Goal: Information Seeking & Learning: Learn about a topic

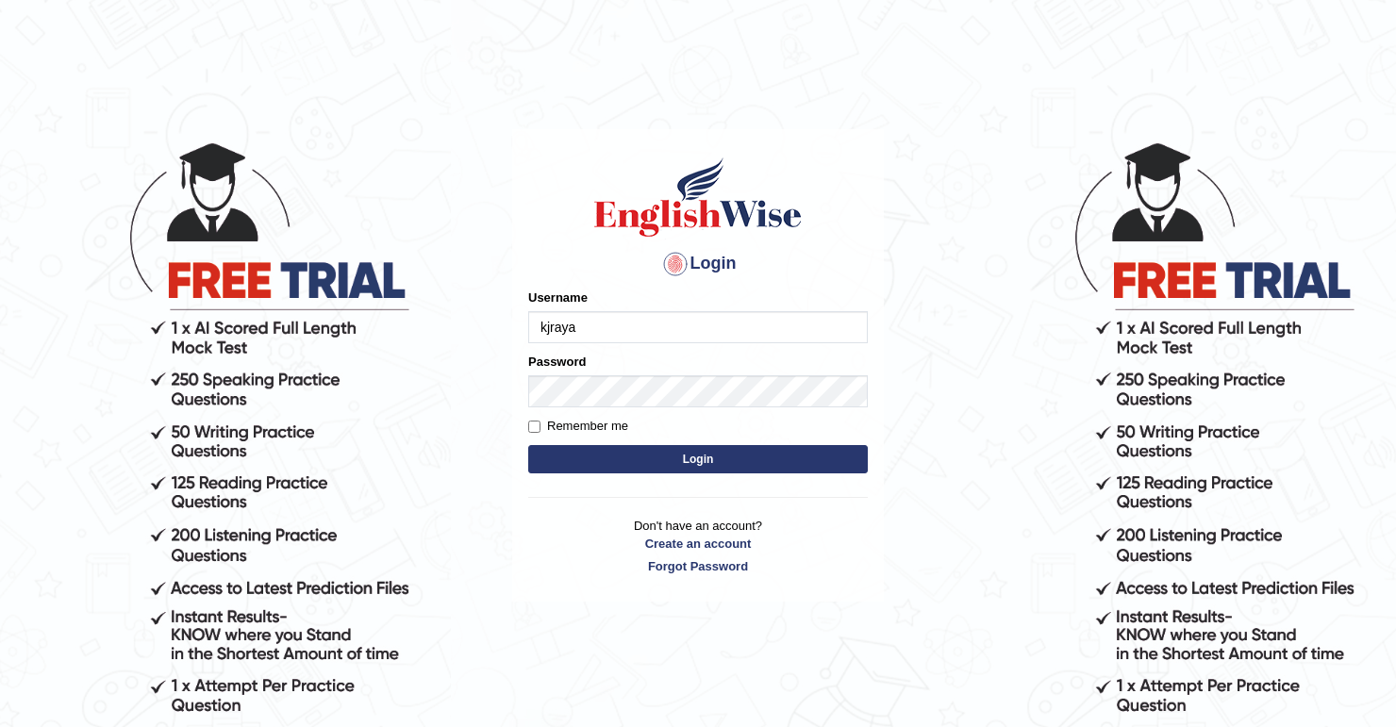
type input "kjraya"
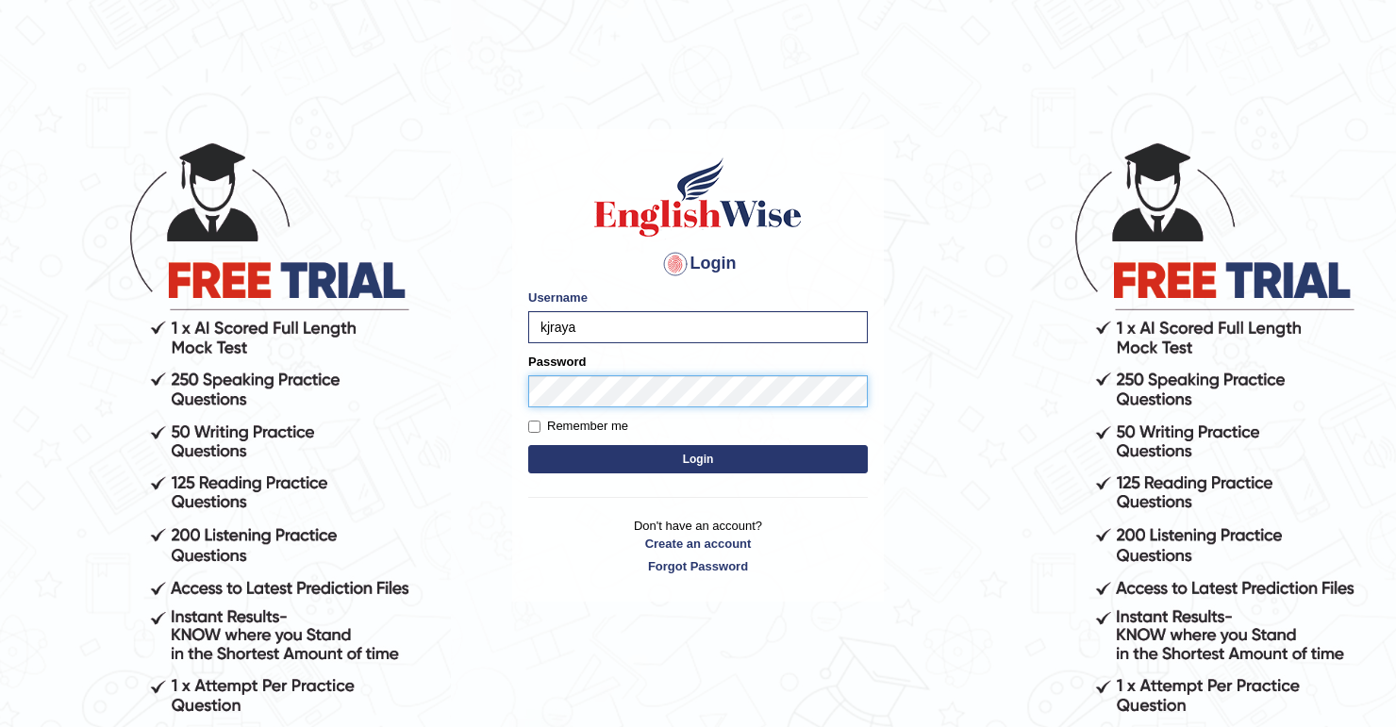
click at [528, 445] on button "Login" at bounding box center [697, 459] width 339 height 28
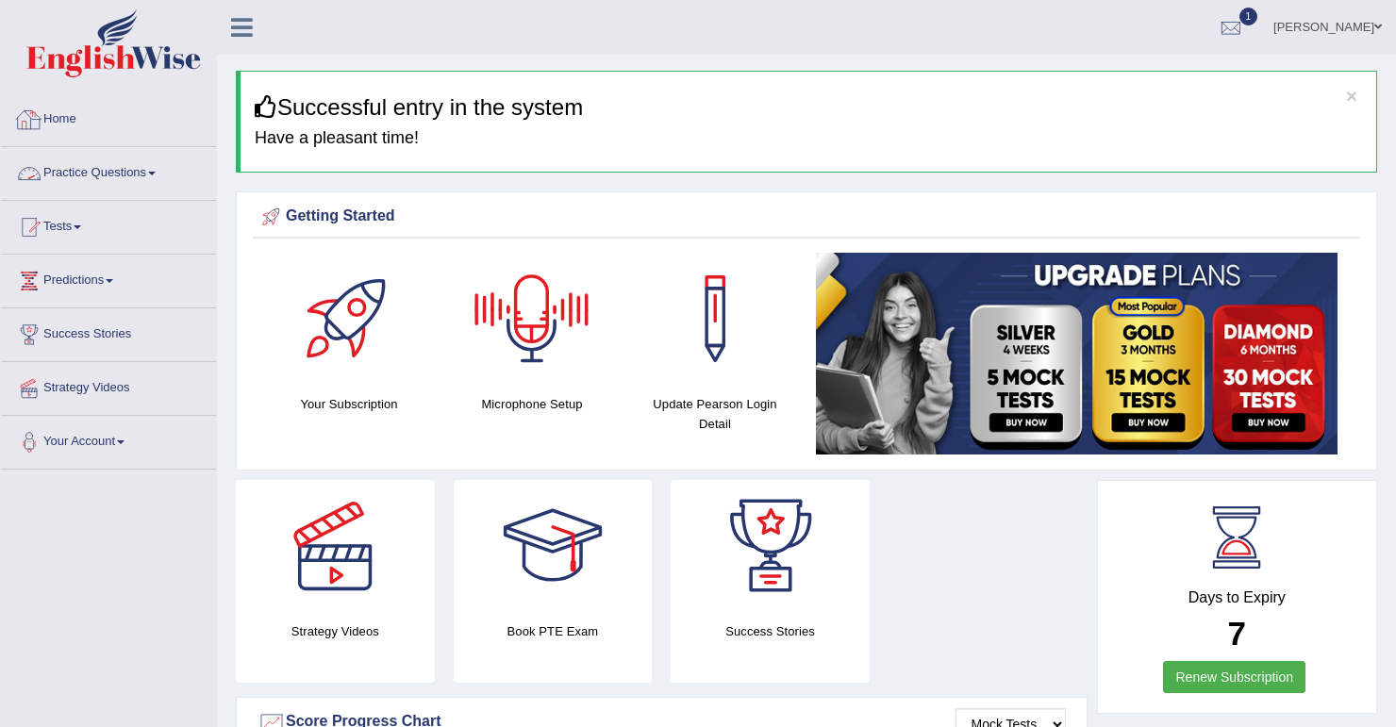
click at [76, 130] on link "Home" at bounding box center [108, 116] width 215 height 47
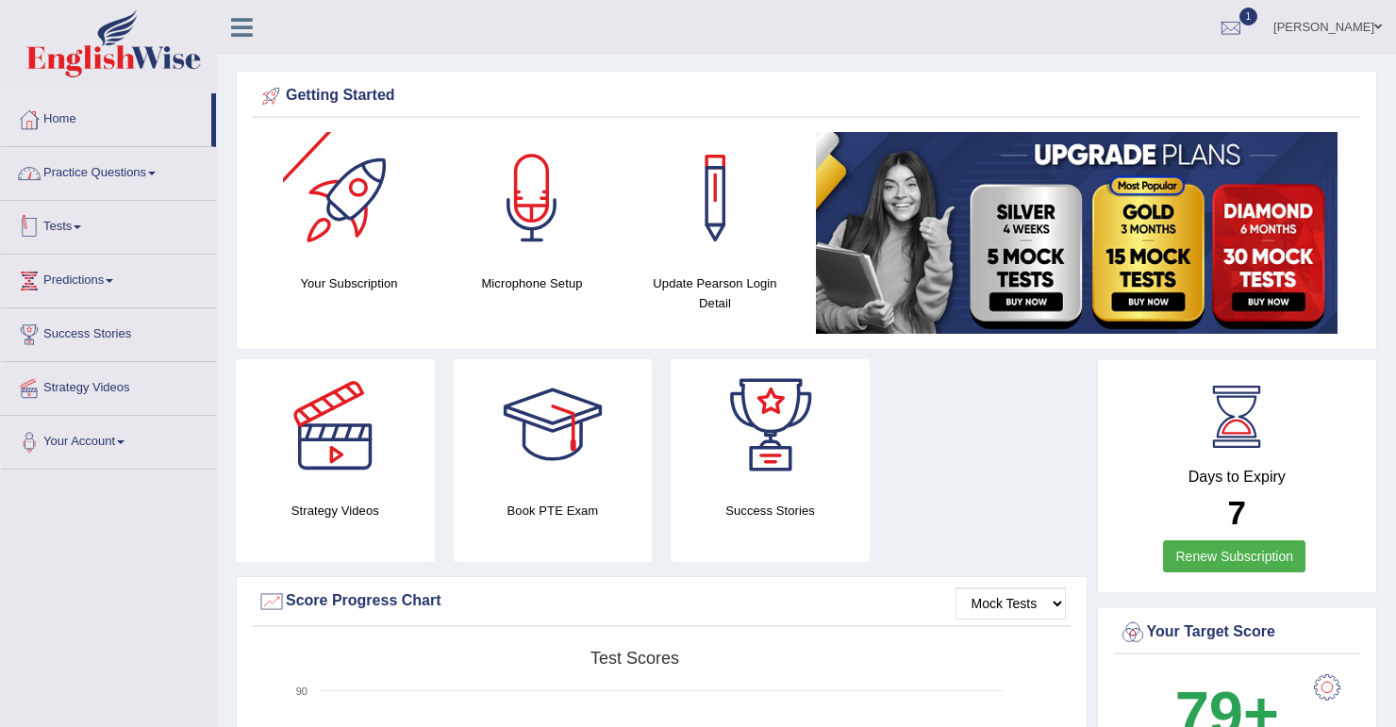
click at [158, 179] on link "Practice Questions" at bounding box center [108, 170] width 215 height 47
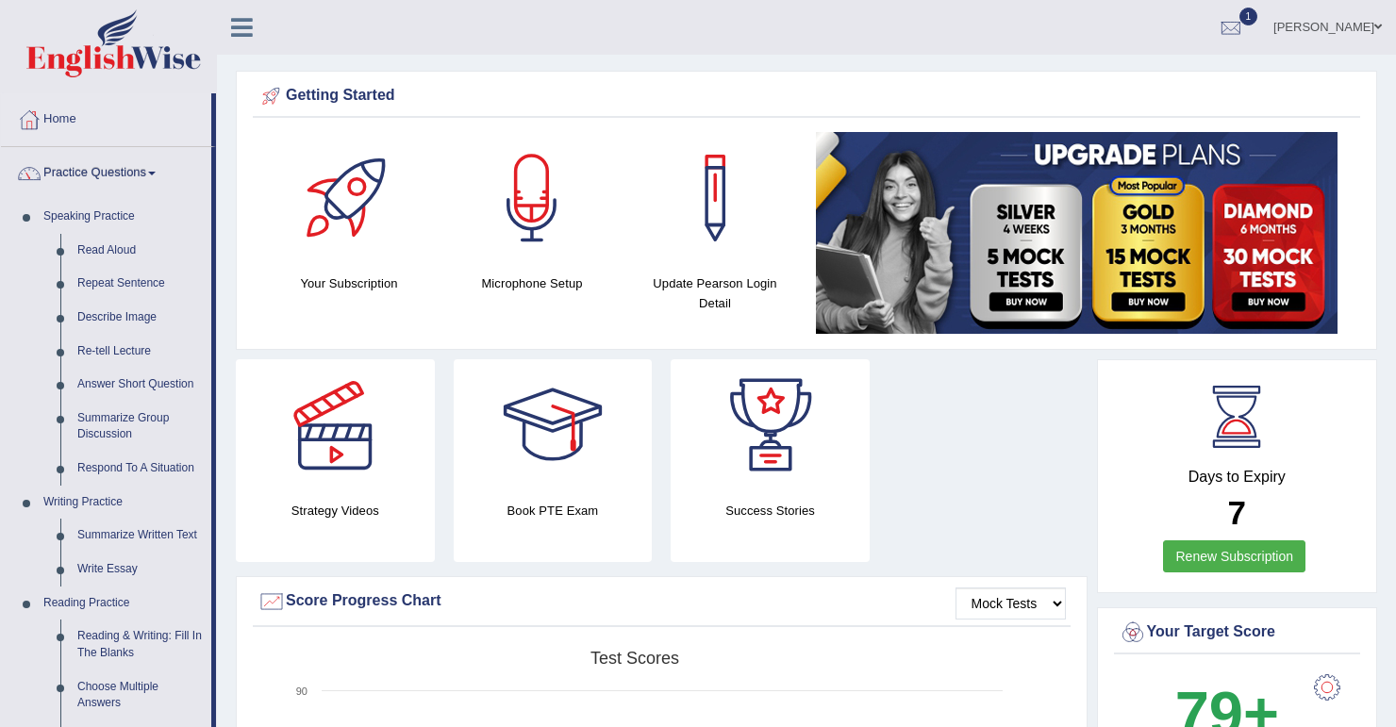
click at [460, 33] on div "Kevin John Raya Toggle navigation Username: kjraya Access Type: Online Subscrip…" at bounding box center [806, 27] width 1179 height 55
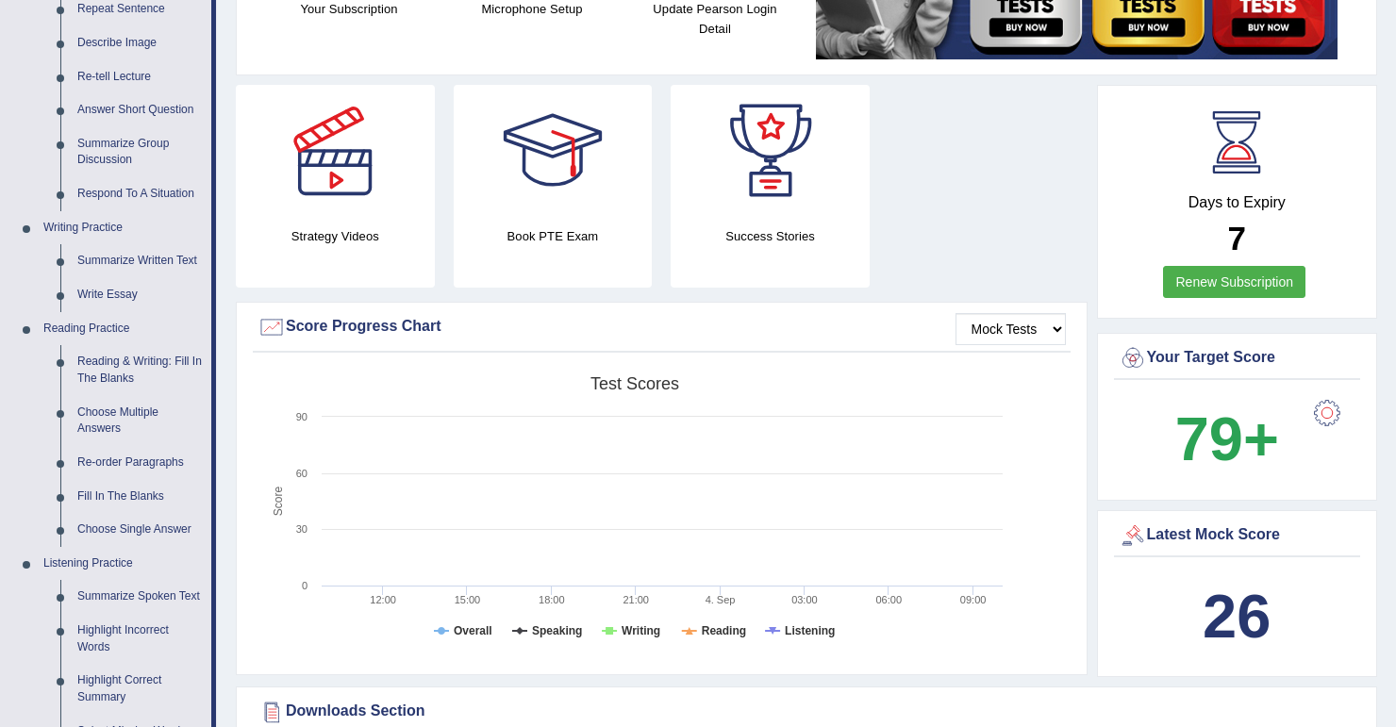
scroll to position [302, 0]
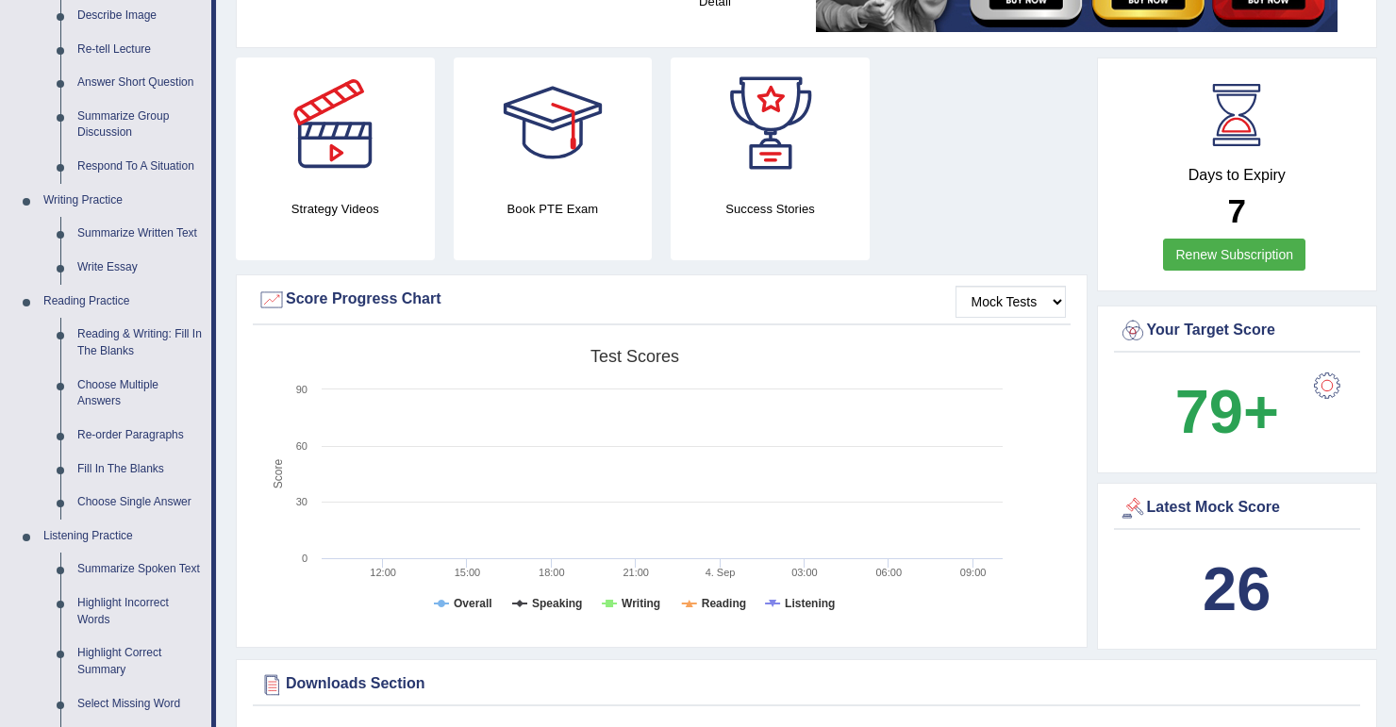
click at [1202, 511] on div "Latest Mock Score" at bounding box center [1237, 508] width 238 height 28
click at [1202, 507] on div "Latest Mock Score" at bounding box center [1237, 508] width 238 height 28
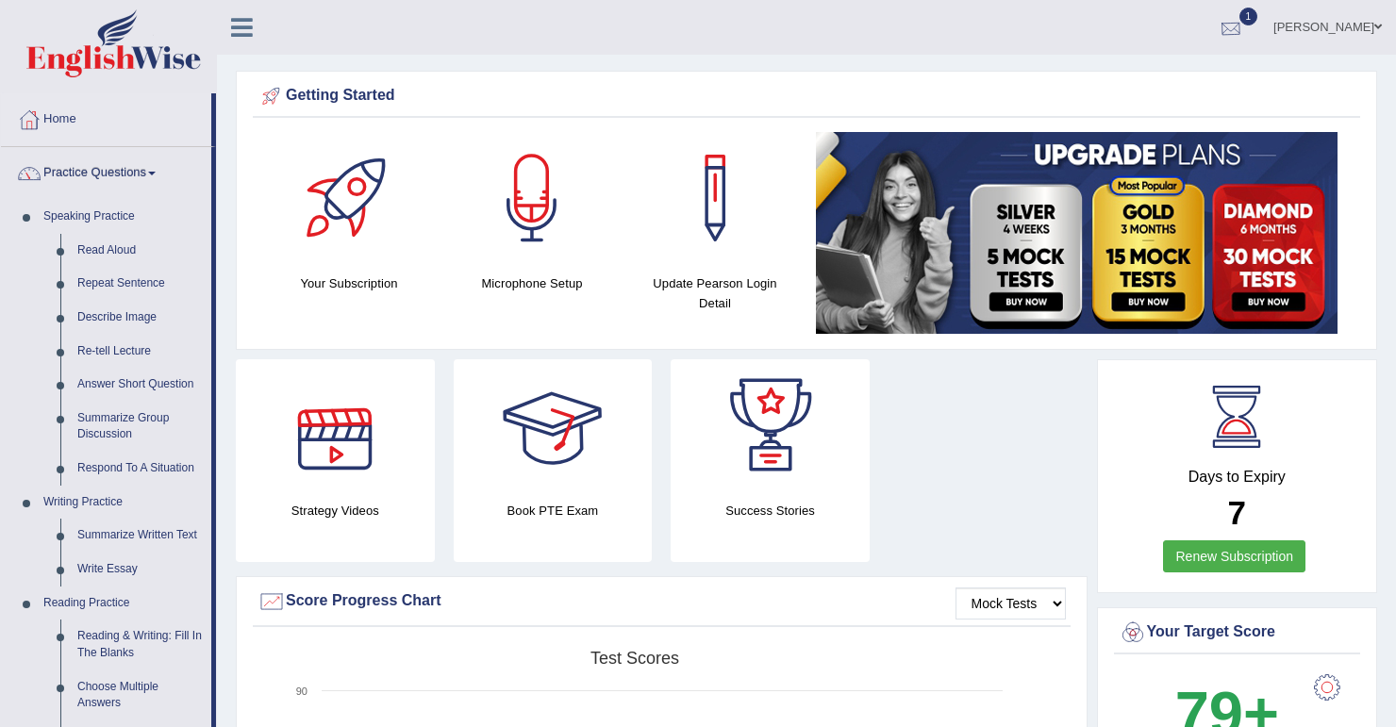
click at [1243, 26] on div at bounding box center [1230, 28] width 28 height 28
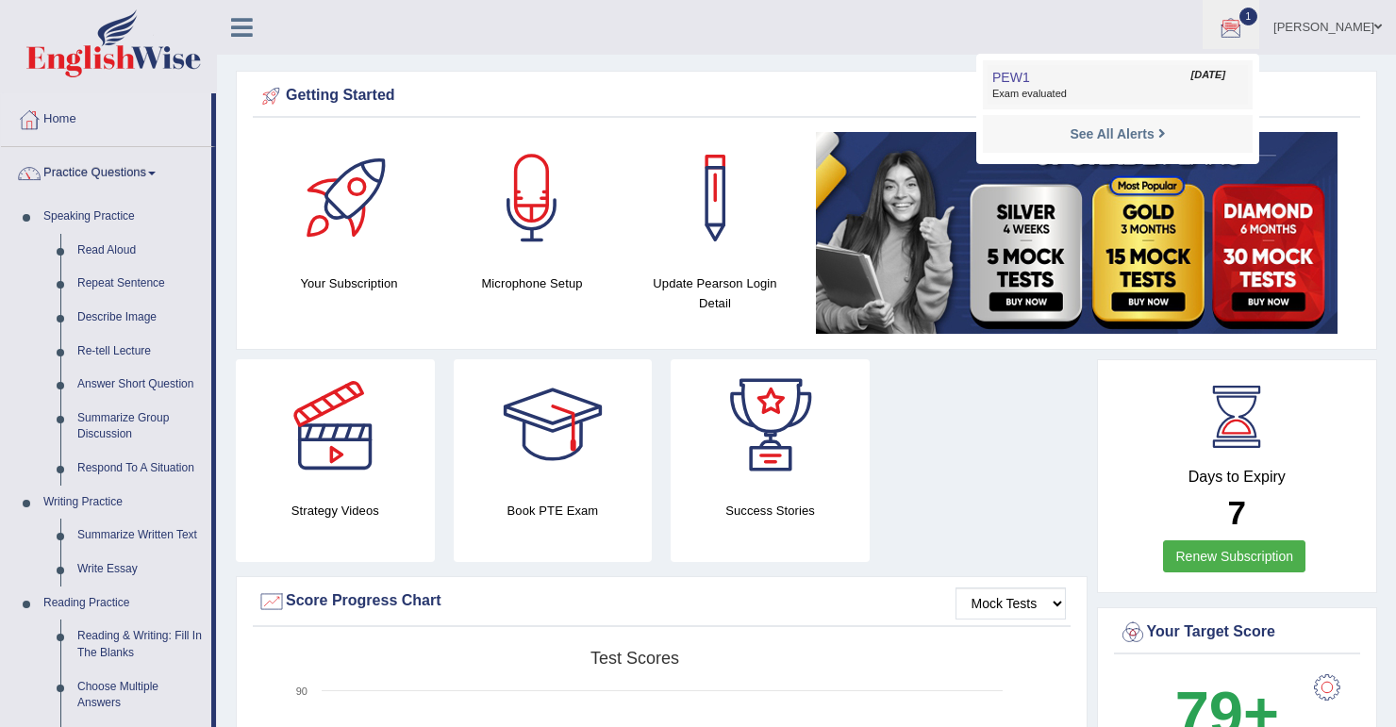
click at [1131, 87] on span "Exam evaluated" at bounding box center [1117, 94] width 251 height 15
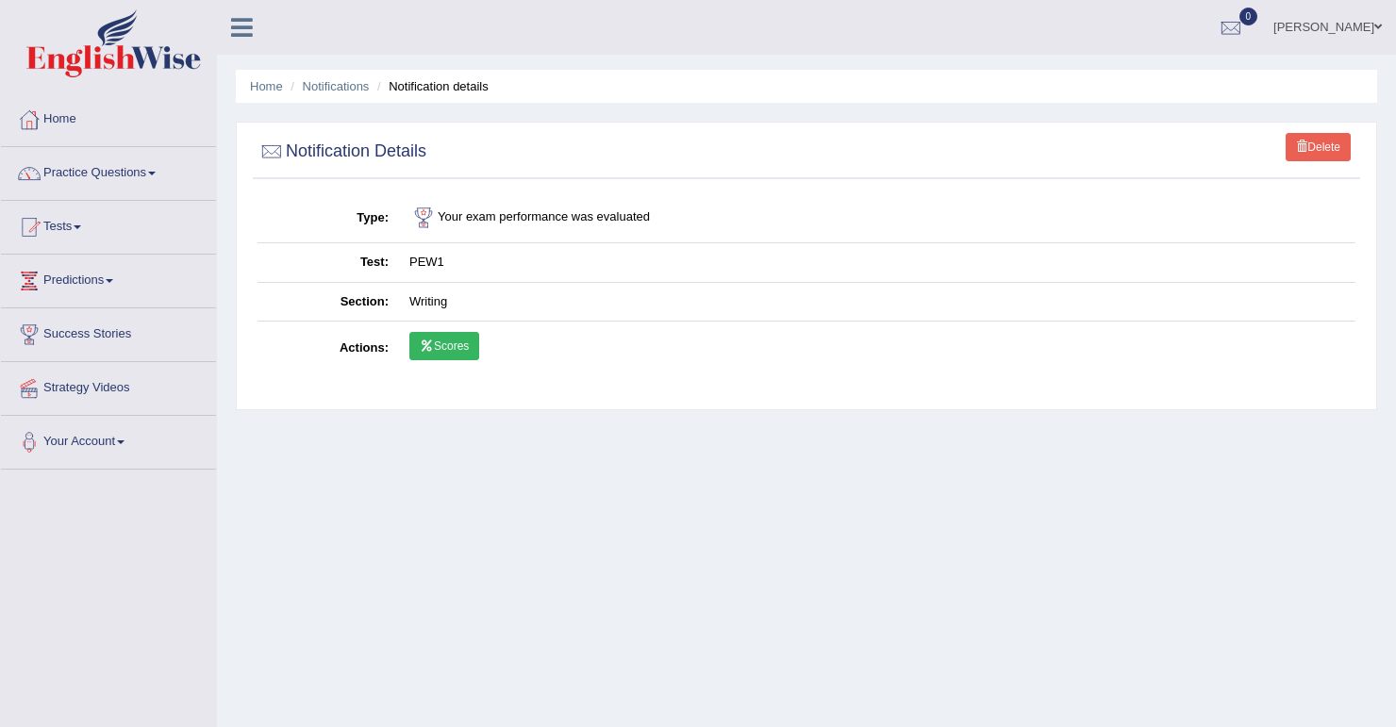
click at [437, 345] on link "Scores" at bounding box center [444, 346] width 70 height 28
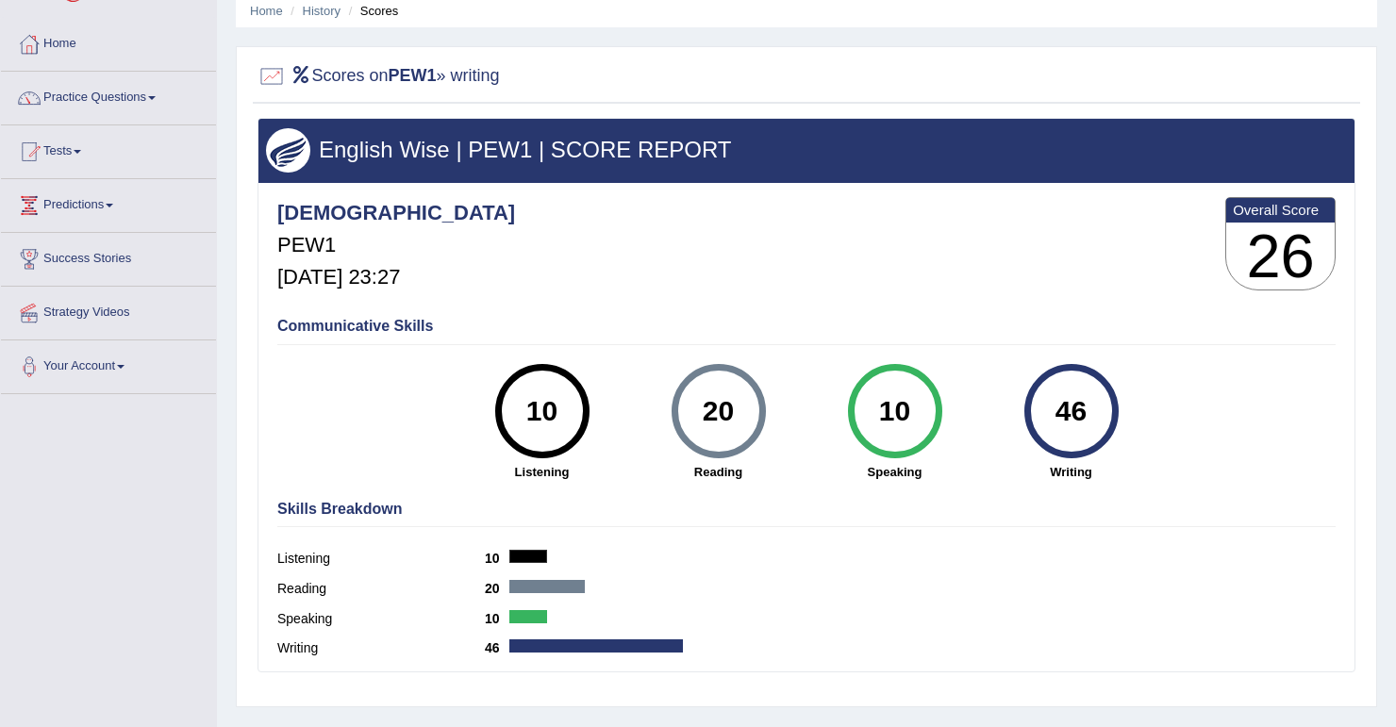
scroll to position [151, 0]
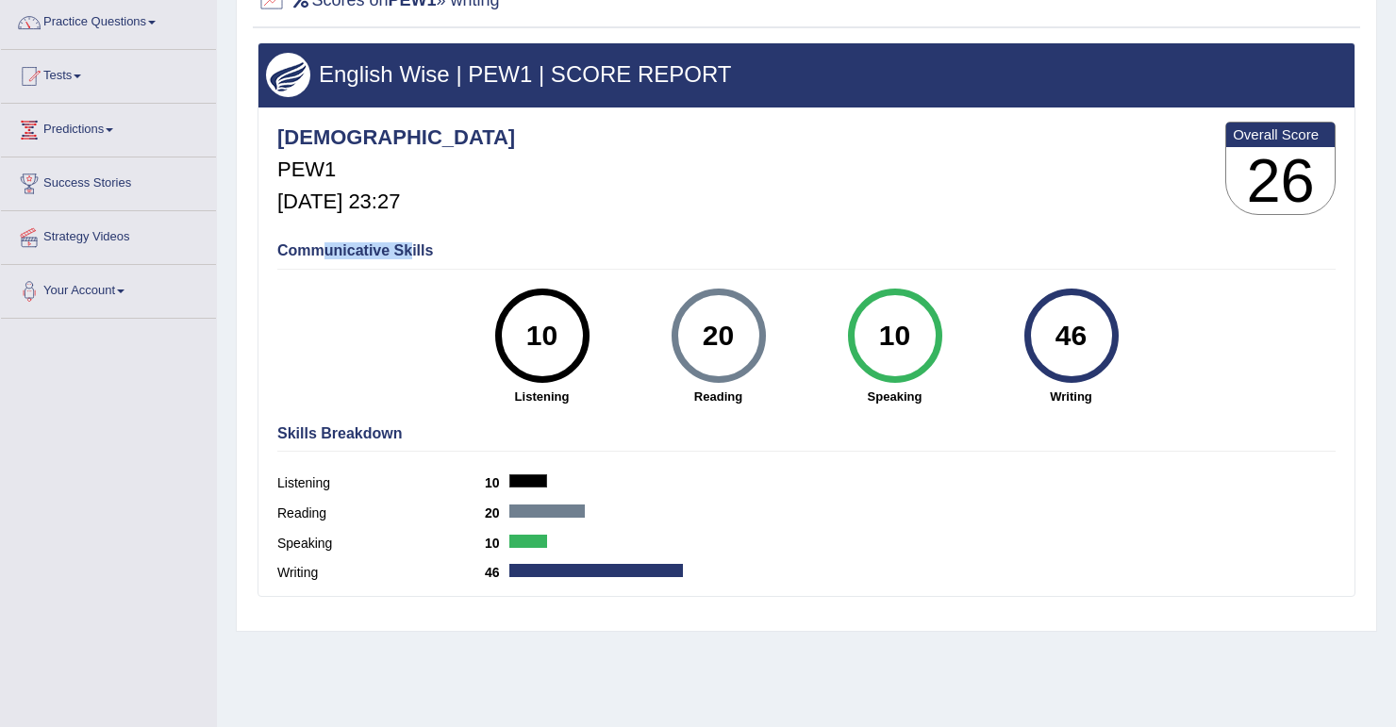
drag, startPoint x: 324, startPoint y: 249, endPoint x: 426, endPoint y: 245, distance: 101.9
click at [426, 245] on h4 "Communicative Skills" at bounding box center [806, 250] width 1058 height 17
drag, startPoint x: 426, startPoint y: 245, endPoint x: 390, endPoint y: 381, distance: 140.4
click at [390, 381] on div "Communicative Skills 10 Listening 20 [GEOGRAPHIC_DATA] 10 Speaking 46 Writing" at bounding box center [806, 322] width 1067 height 178
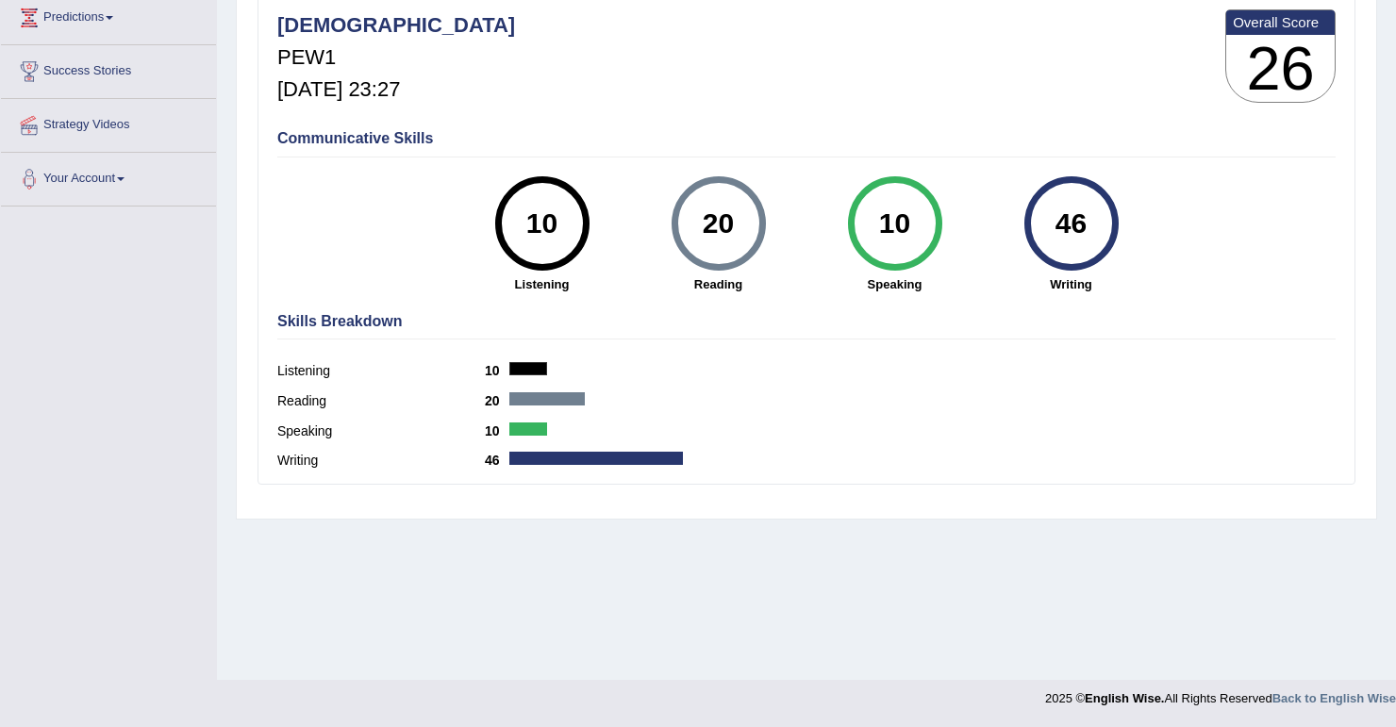
scroll to position [0, 0]
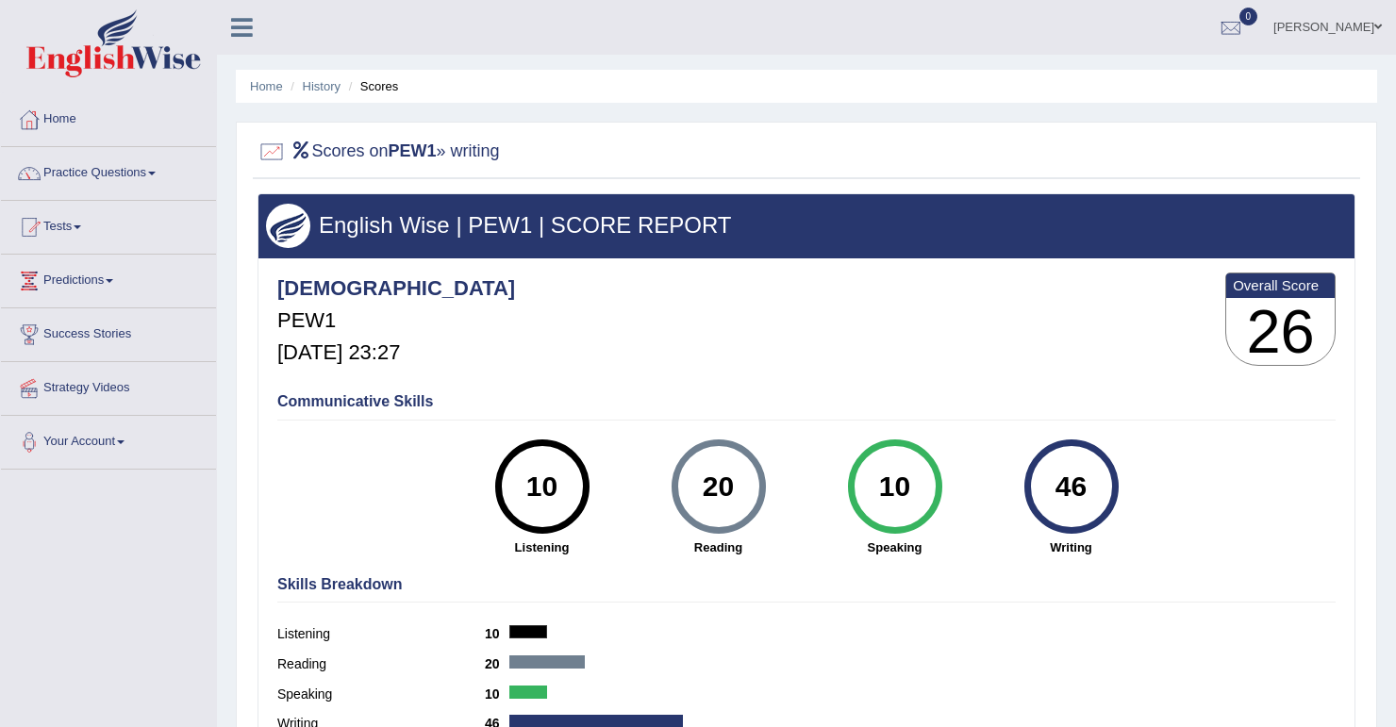
click at [391, 468] on div "Communicative Skills 10 Listening 20 [GEOGRAPHIC_DATA] 10 Speaking 46 Writing" at bounding box center [806, 473] width 1067 height 178
click at [101, 177] on link "Practice Questions" at bounding box center [108, 170] width 215 height 47
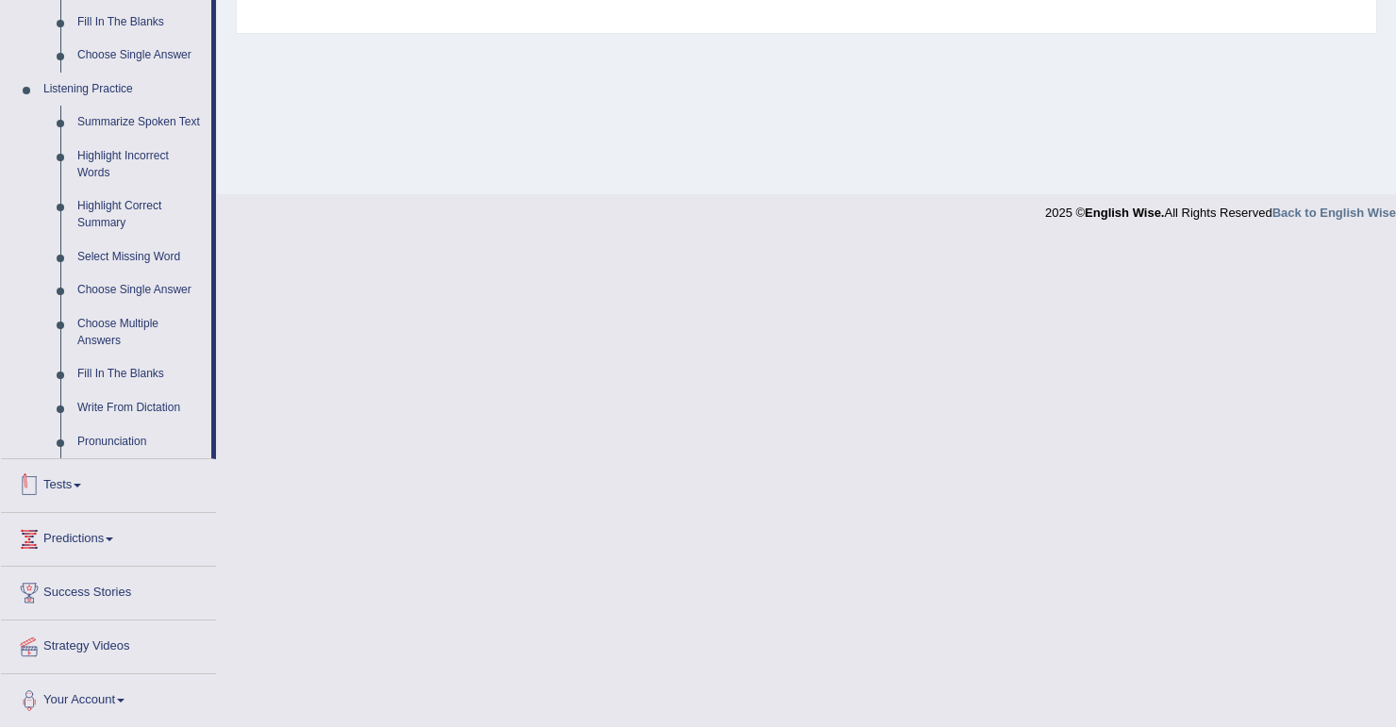
click at [92, 481] on link "Tests" at bounding box center [108, 482] width 215 height 47
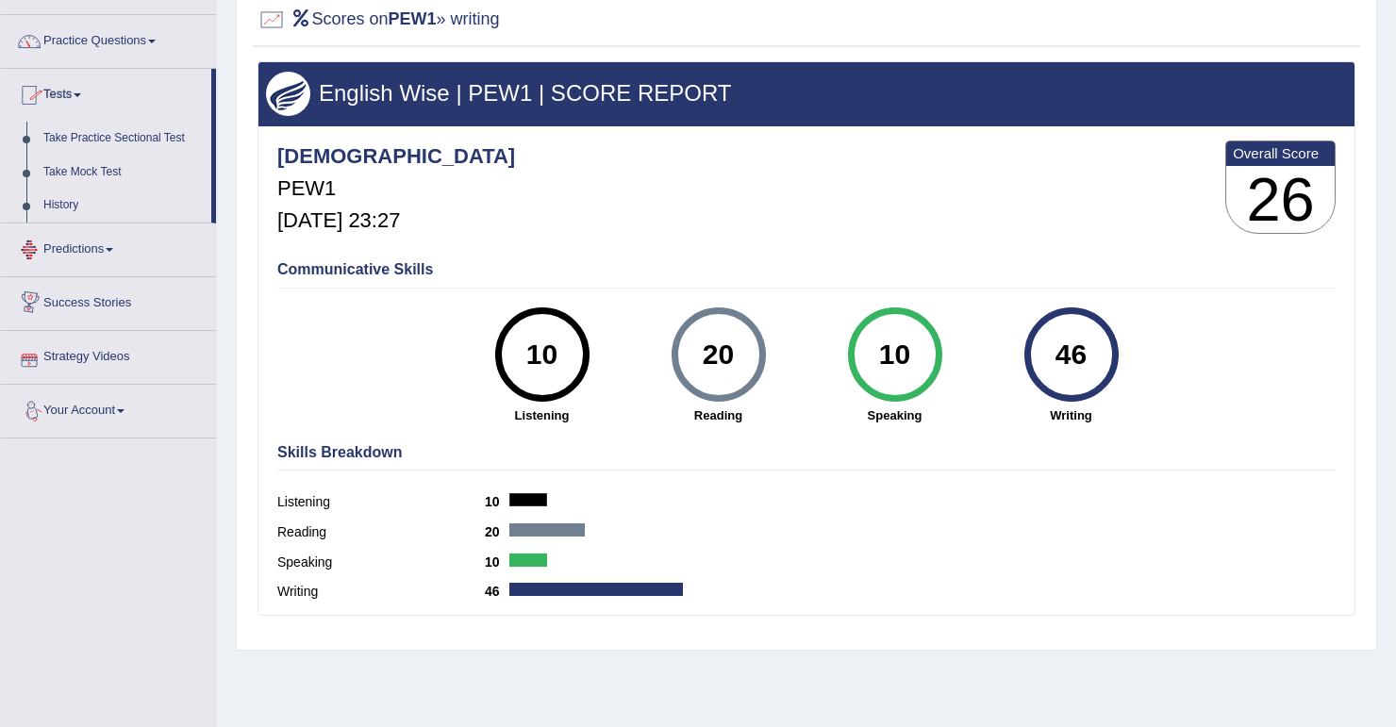
scroll to position [112, 0]
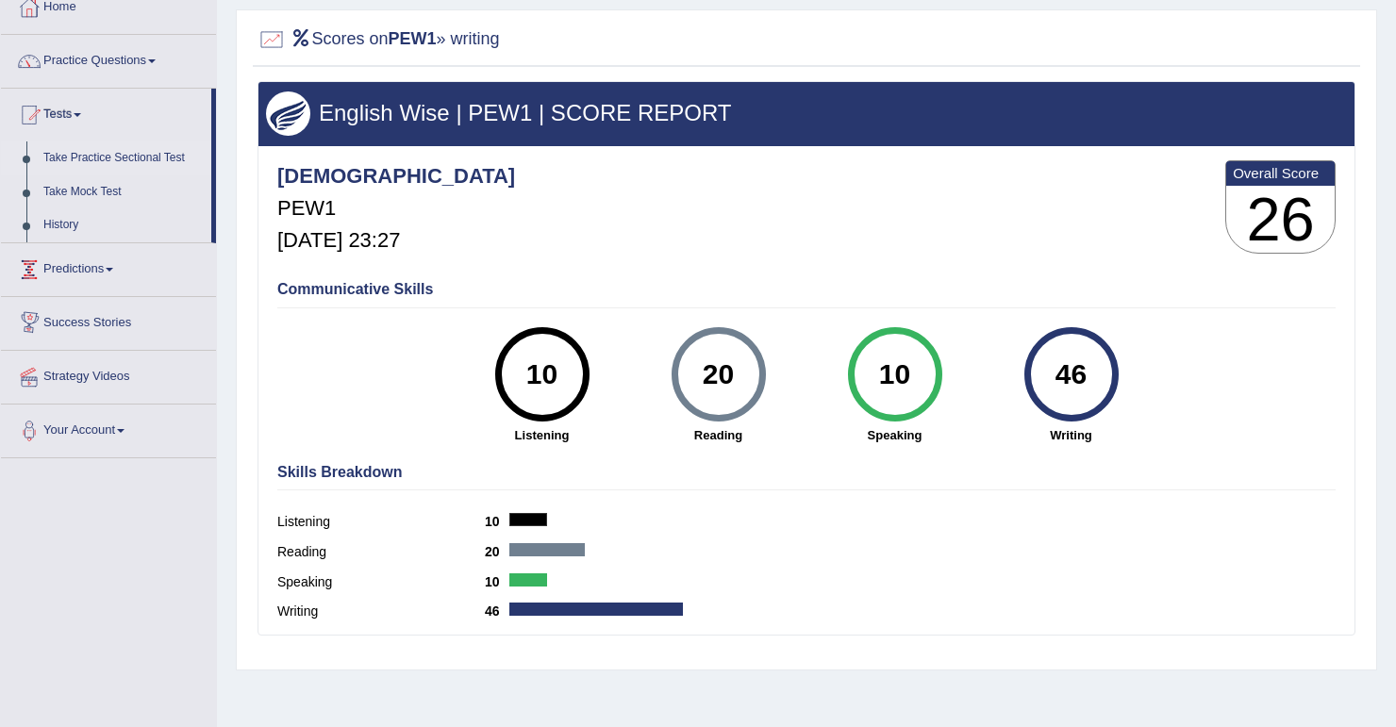
click at [90, 162] on link "Take Practice Sectional Test" at bounding box center [123, 158] width 176 height 34
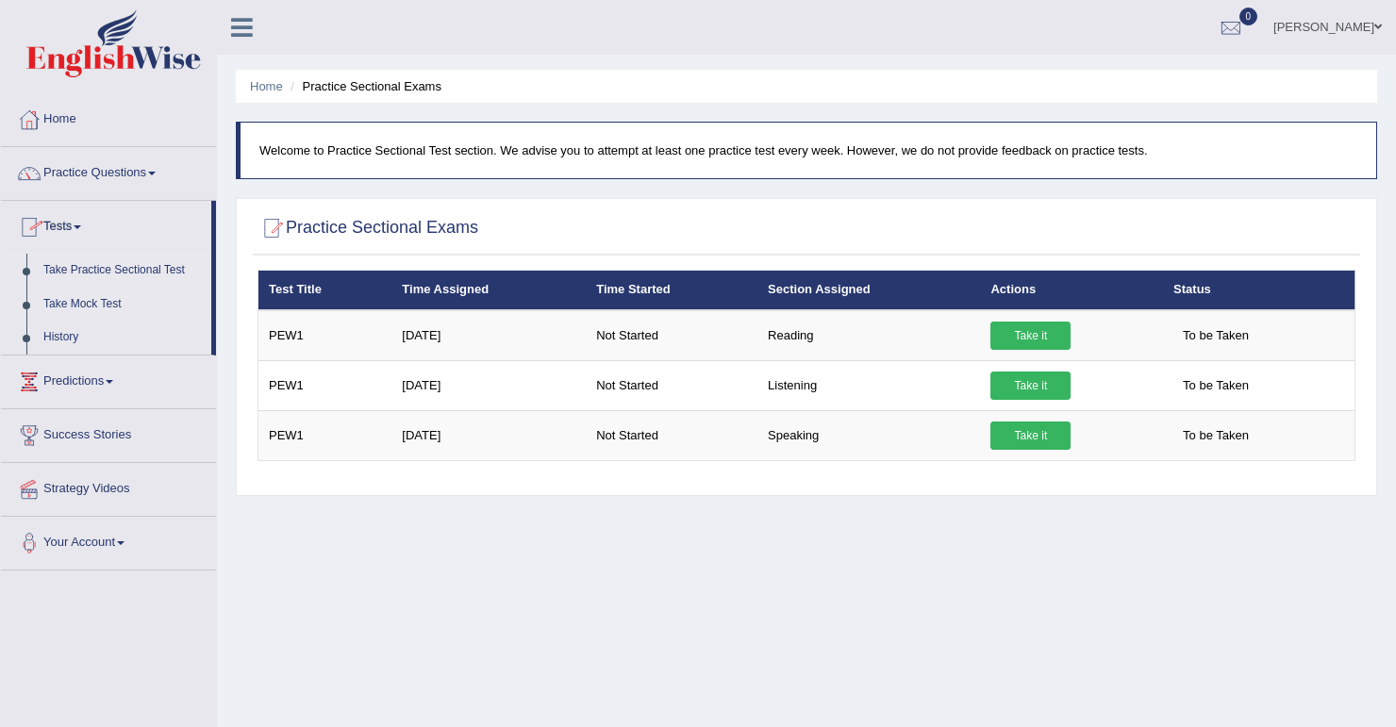
click at [75, 303] on link "Take Mock Test" at bounding box center [123, 305] width 176 height 34
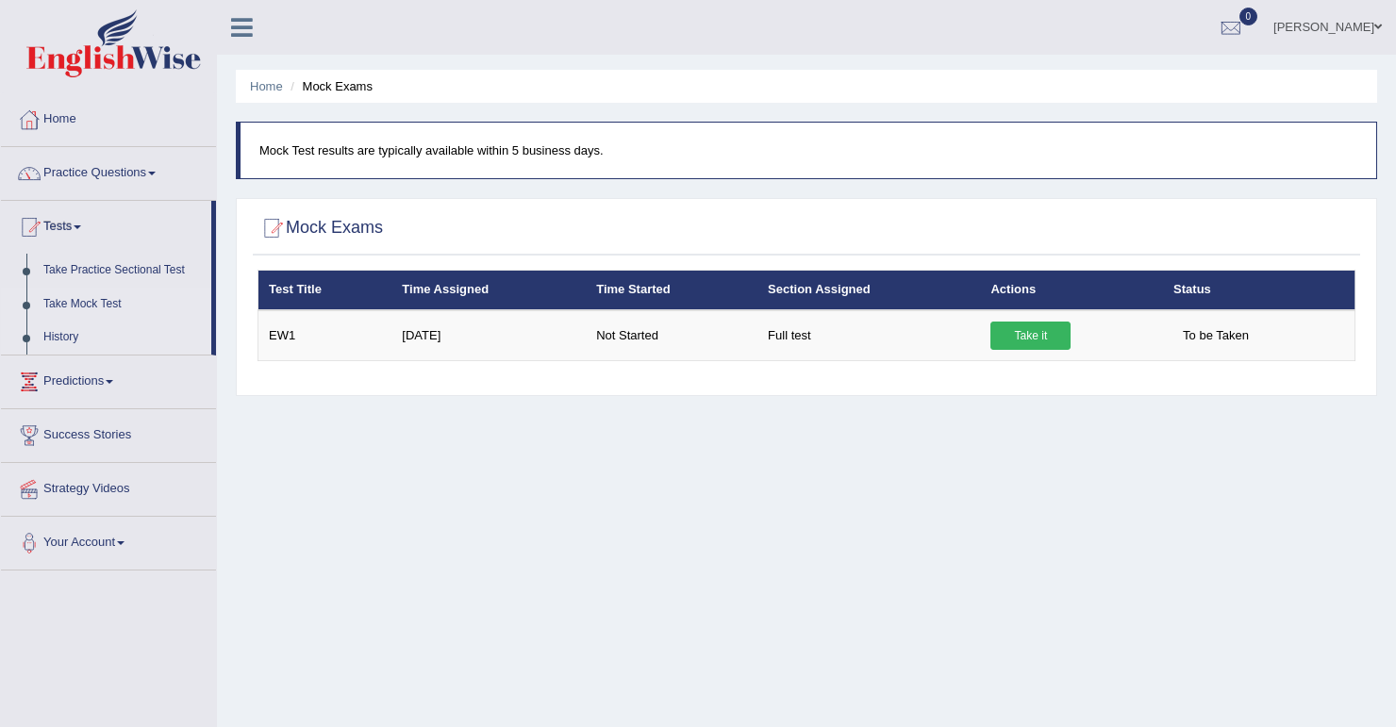
click at [68, 332] on link "History" at bounding box center [123, 338] width 176 height 34
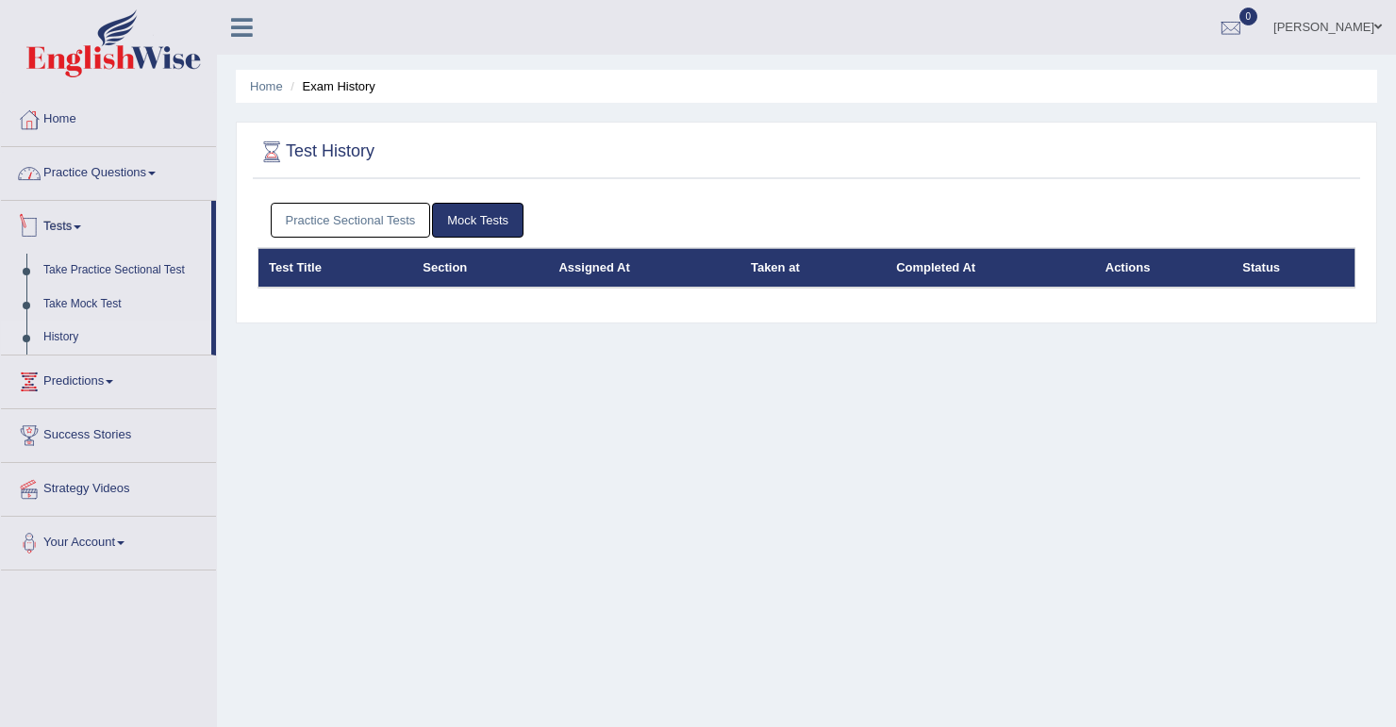
click at [102, 171] on link "Practice Questions" at bounding box center [108, 170] width 215 height 47
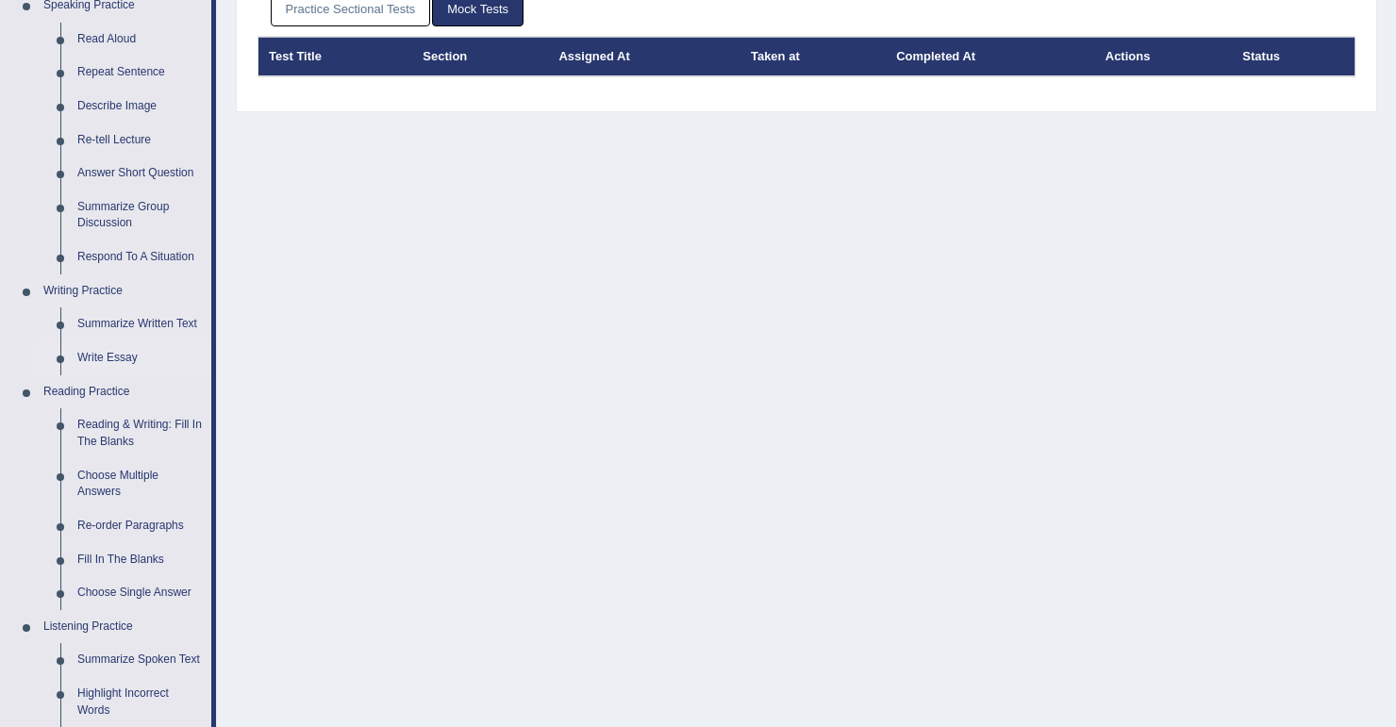
scroll to position [70, 0]
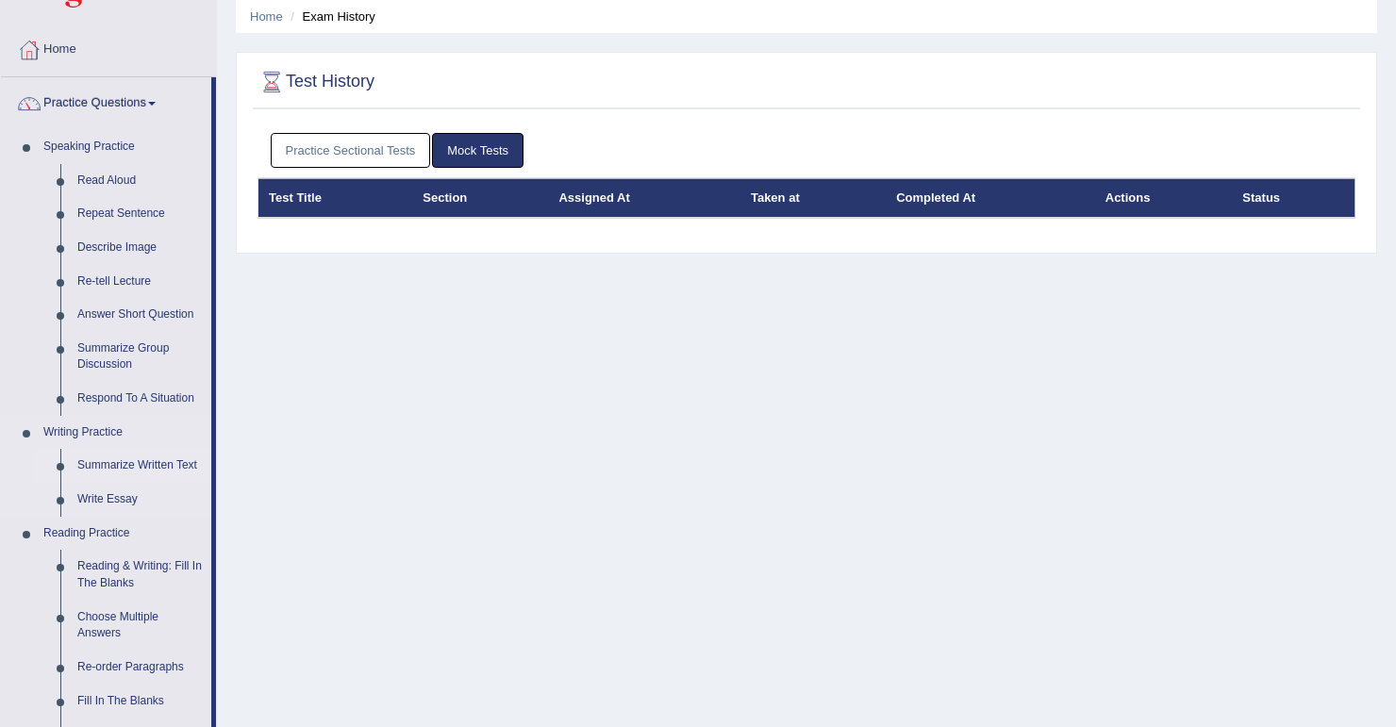
click at [109, 468] on link "Summarize Written Text" at bounding box center [140, 466] width 142 height 34
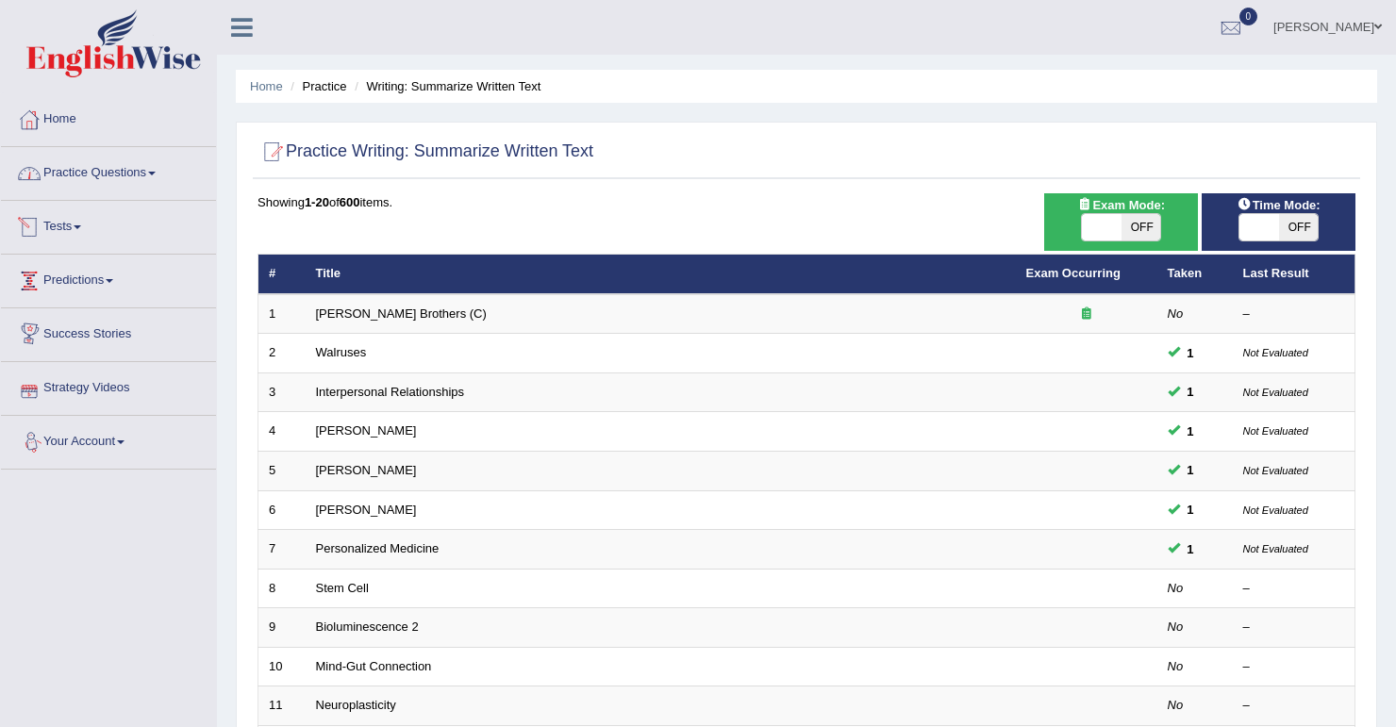
click at [89, 183] on link "Practice Questions" at bounding box center [108, 170] width 215 height 47
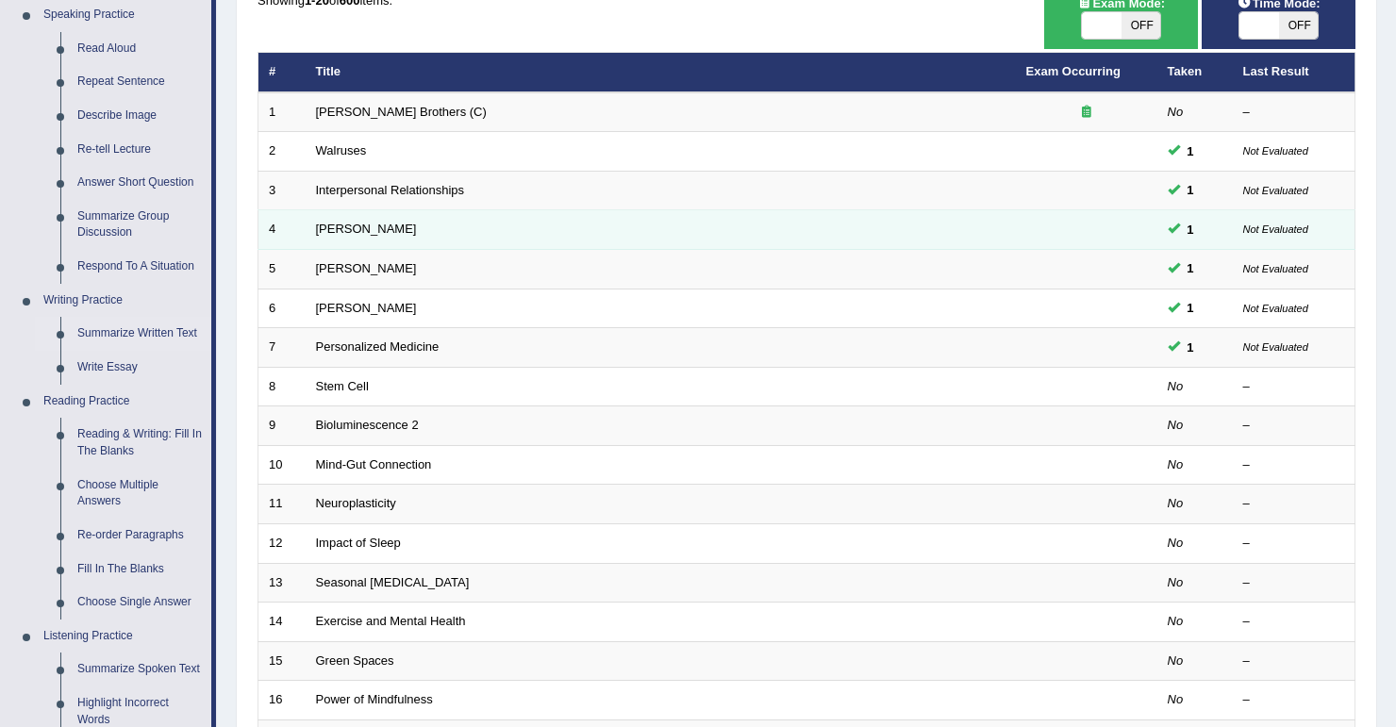
scroll to position [70, 0]
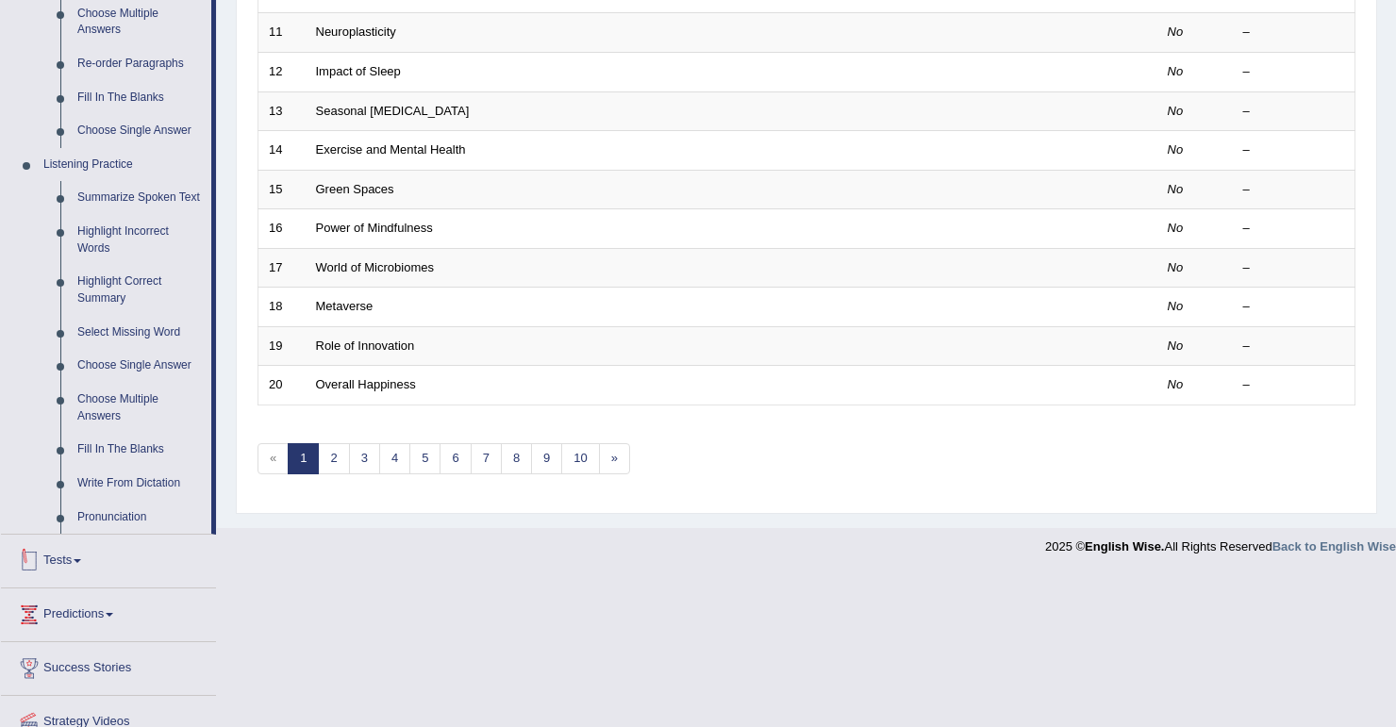
click at [61, 571] on link "Tests" at bounding box center [108, 558] width 215 height 47
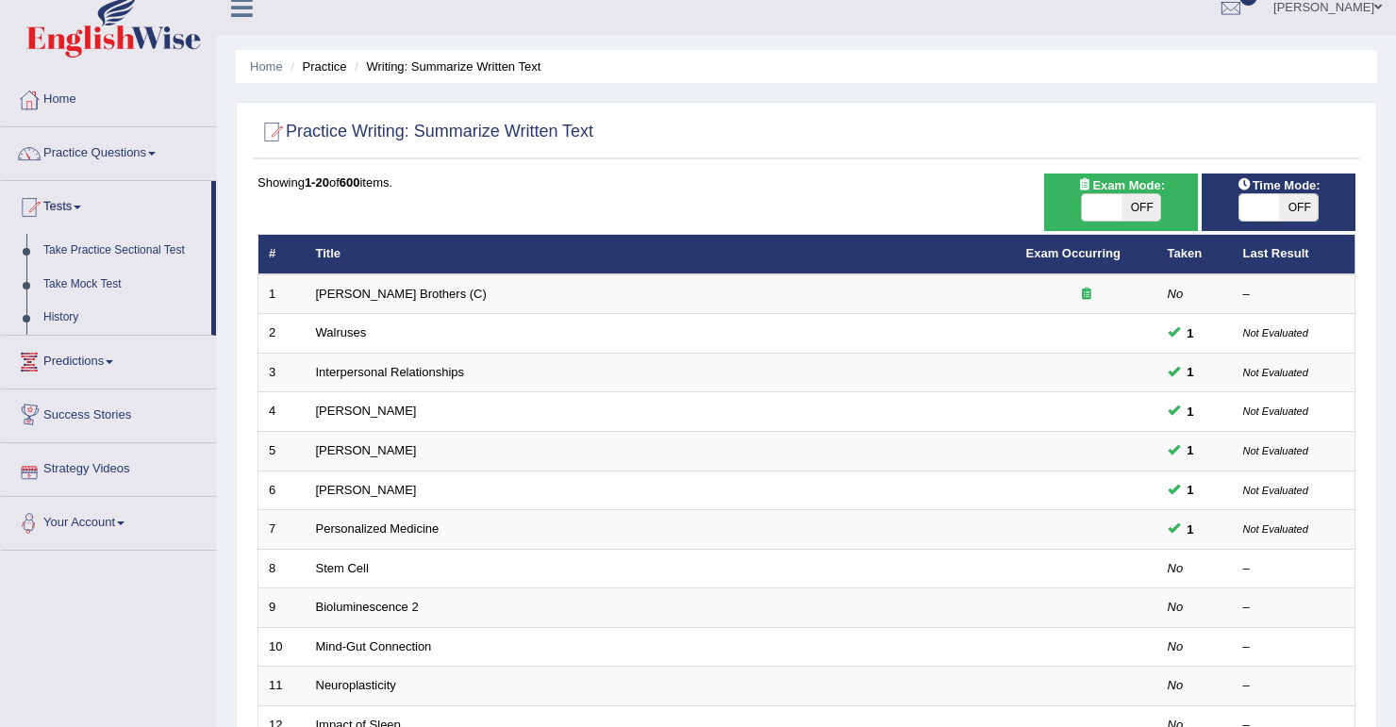
scroll to position [0, 0]
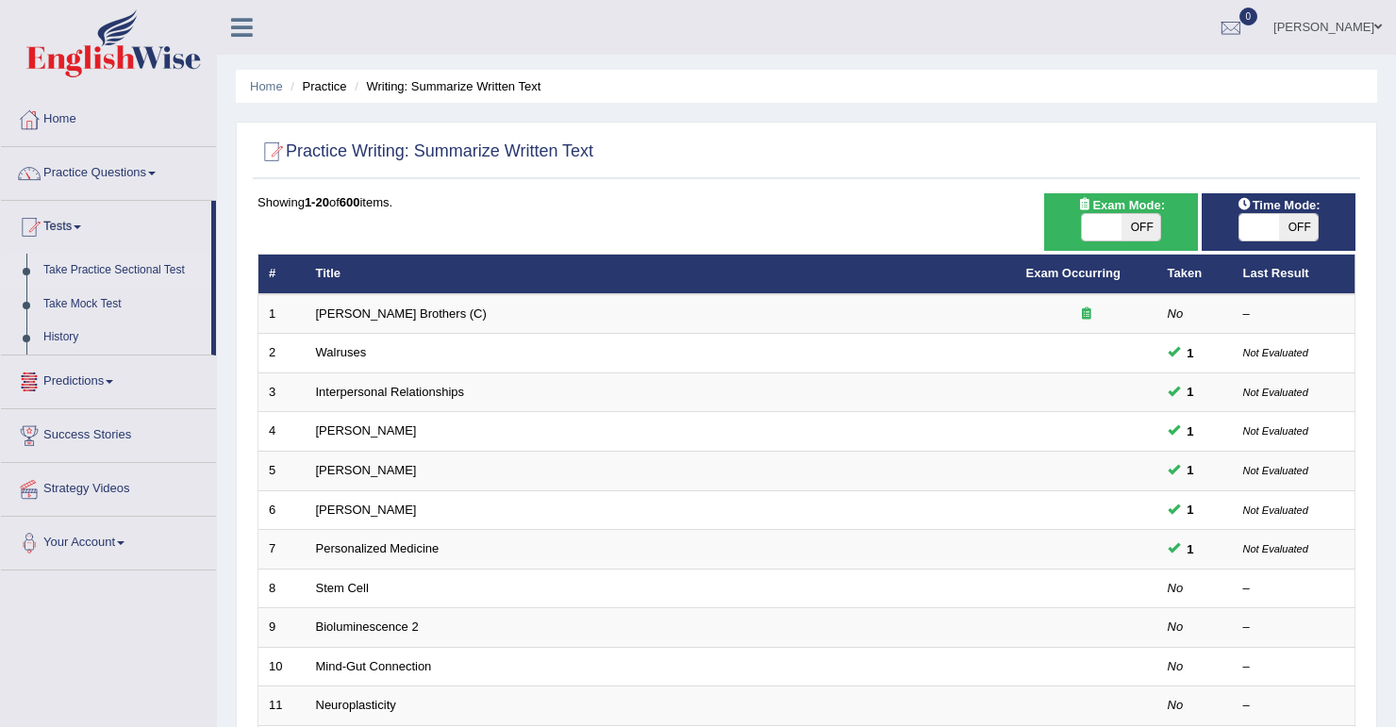
click at [102, 274] on link "Take Practice Sectional Test" at bounding box center [123, 271] width 176 height 34
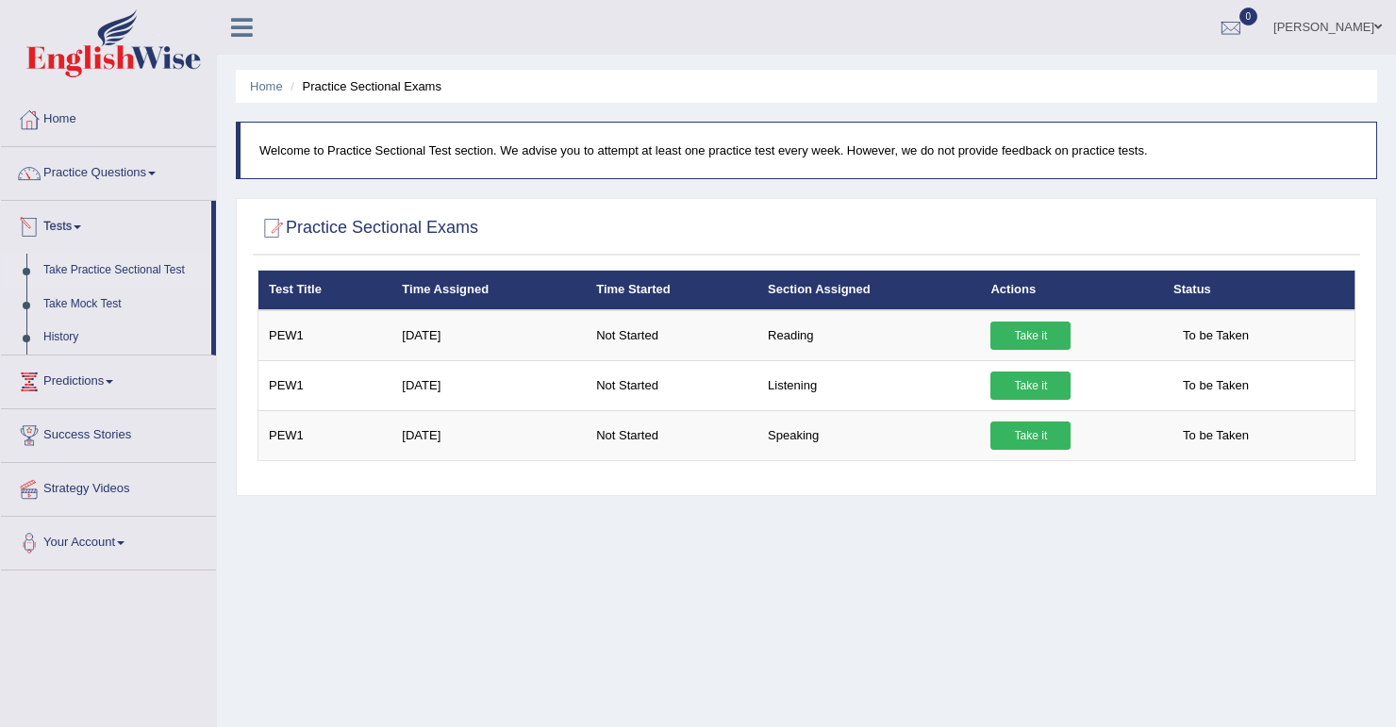
click at [83, 268] on link "Take Practice Sectional Test" at bounding box center [123, 271] width 176 height 34
click at [101, 306] on link "Take Mock Test" at bounding box center [123, 305] width 176 height 34
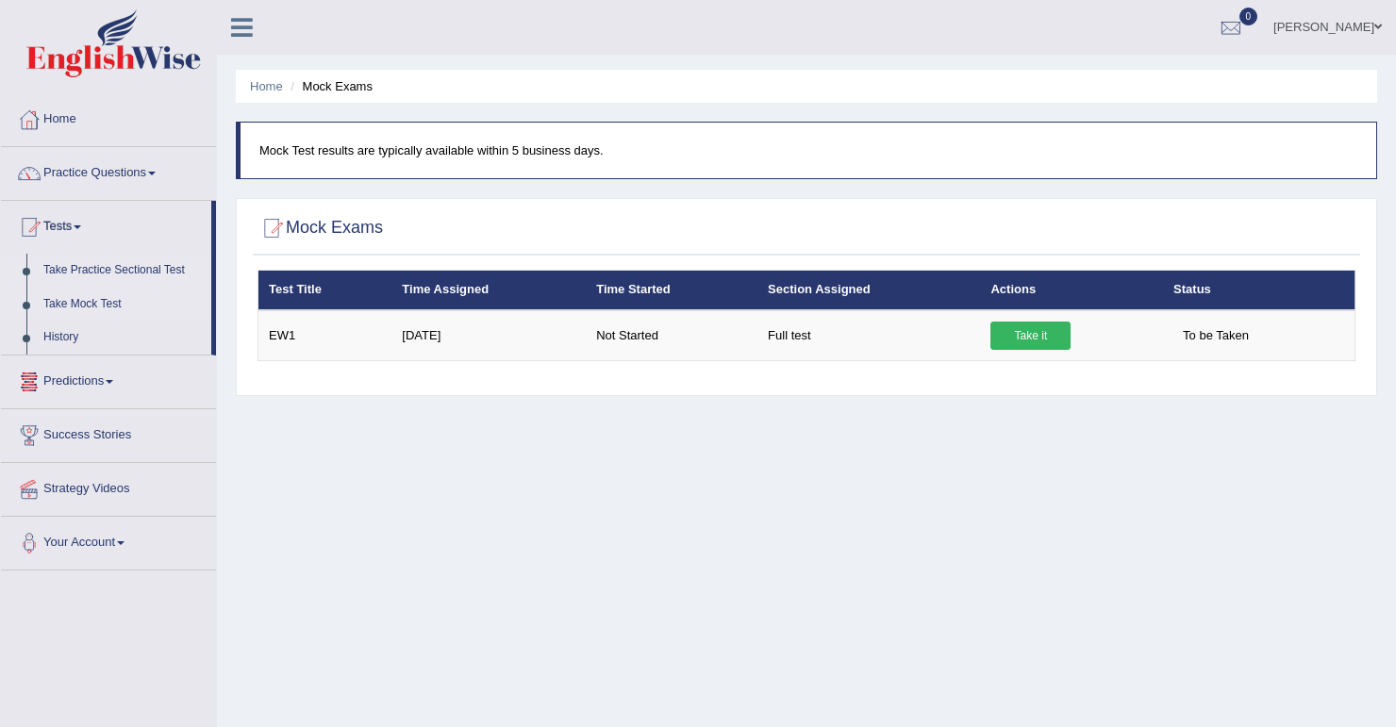
click at [89, 272] on link "Take Practice Sectional Test" at bounding box center [123, 271] width 176 height 34
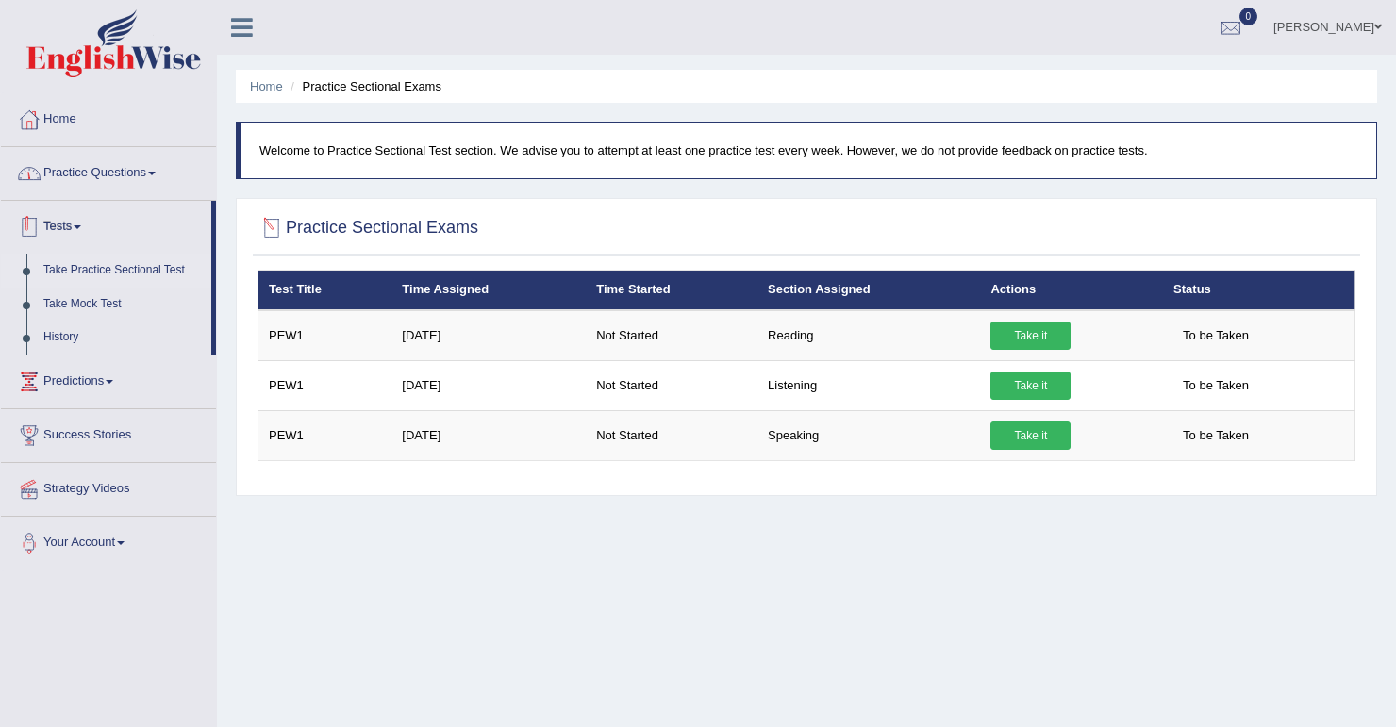
click at [132, 188] on link "Practice Questions" at bounding box center [108, 170] width 215 height 47
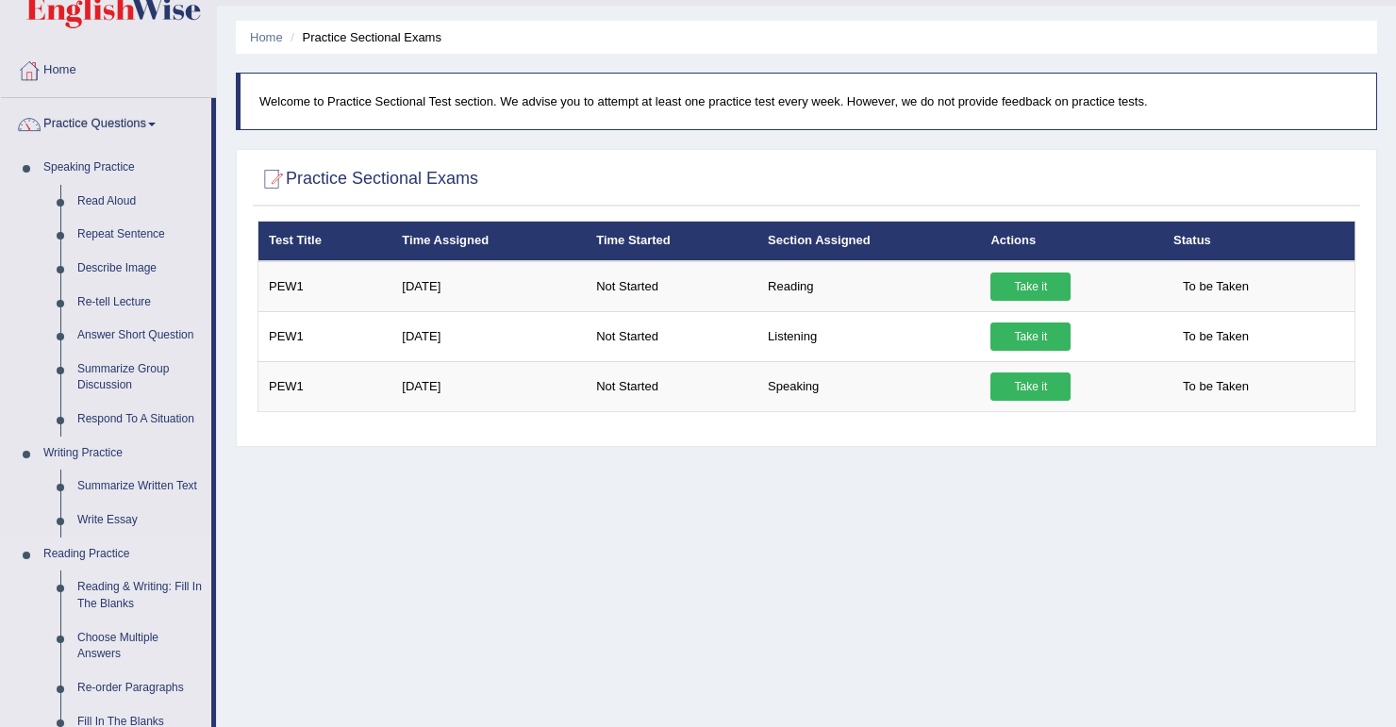
scroll to position [75, 0]
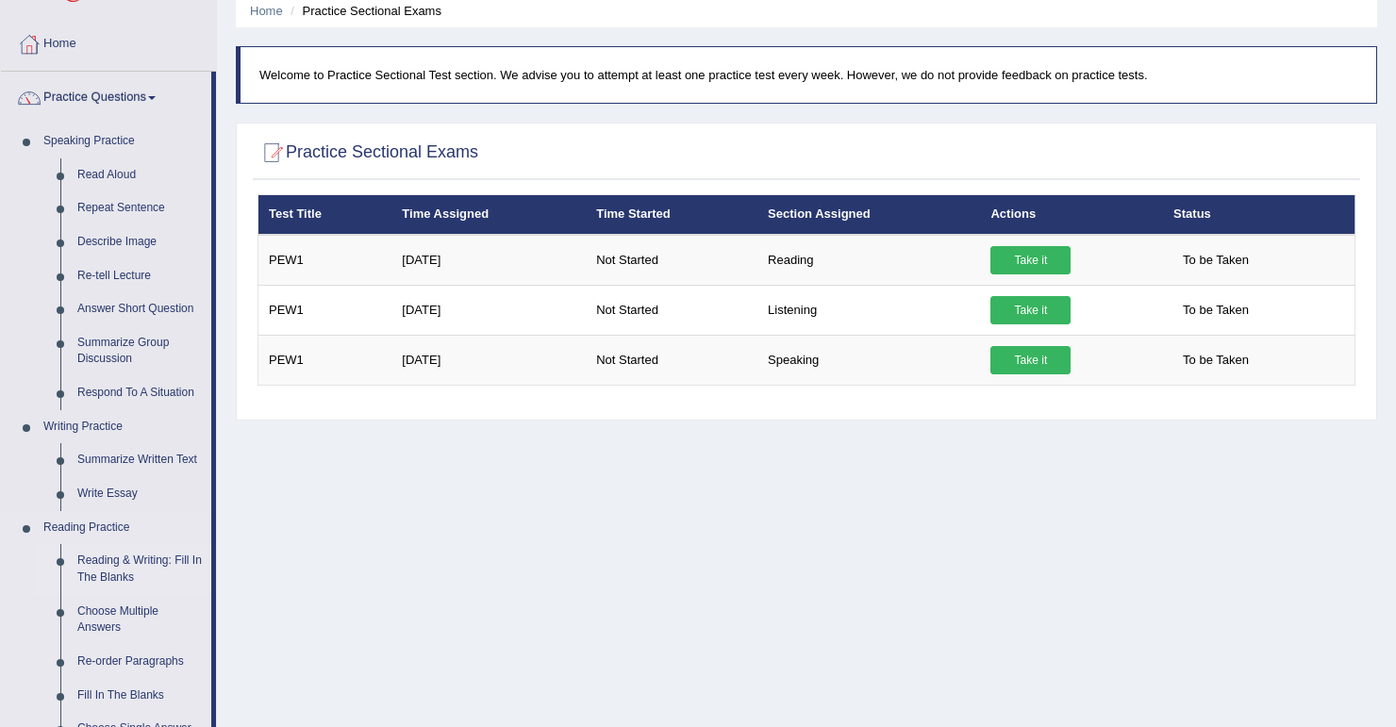
click at [113, 571] on link "Reading & Writing: Fill In The Blanks" at bounding box center [140, 569] width 142 height 50
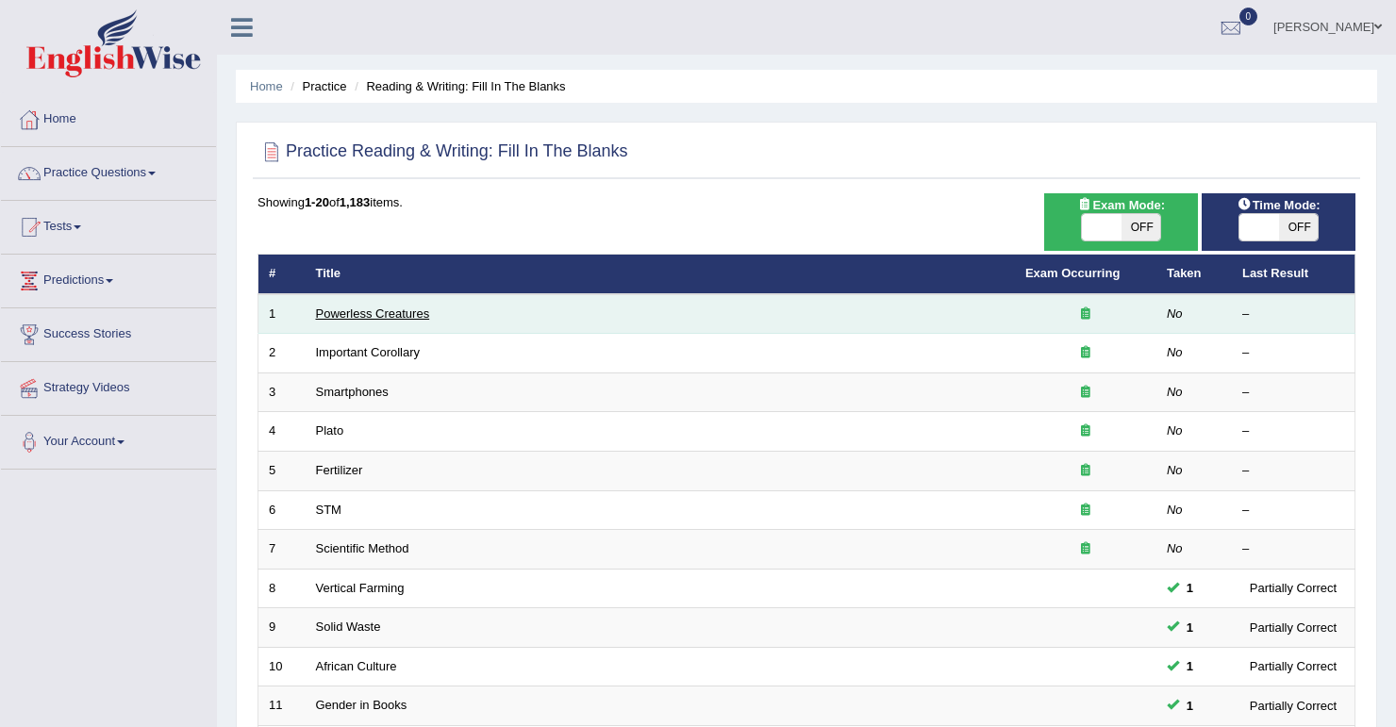
click at [394, 309] on link "Powerless Creatures" at bounding box center [373, 313] width 114 height 14
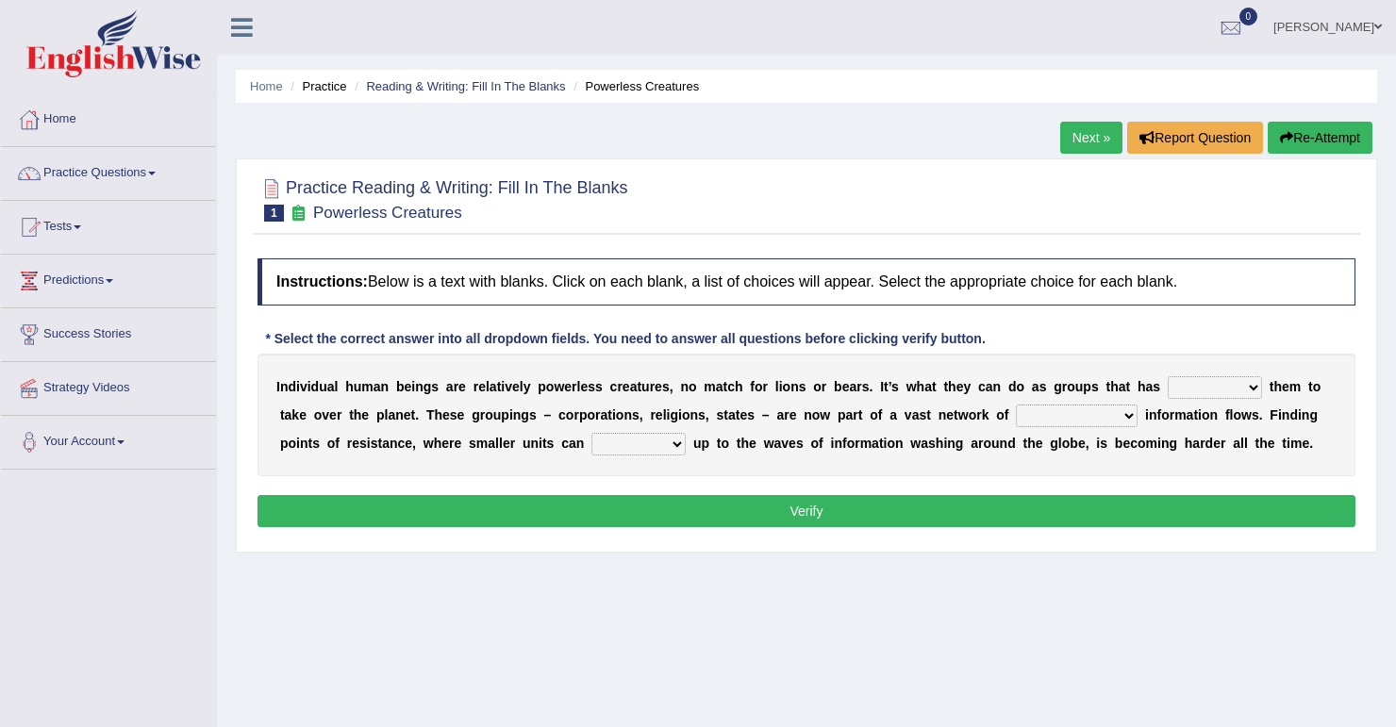
click at [1194, 391] on select "enabled contended embodied conjured" at bounding box center [1214, 387] width 94 height 23
select select "enabled"
click at [1167, 376] on select "enabled contended embodied conjured" at bounding box center [1214, 387] width 94 height 23
click at [1016, 420] on select "interconnected overlapping fastened exploited" at bounding box center [1077, 416] width 122 height 23
click at [511, 461] on div "I n d i v i d u a l h u m a n b e i n g s a r e r e l a t i v e l y p o w e r l…" at bounding box center [806, 415] width 1098 height 123
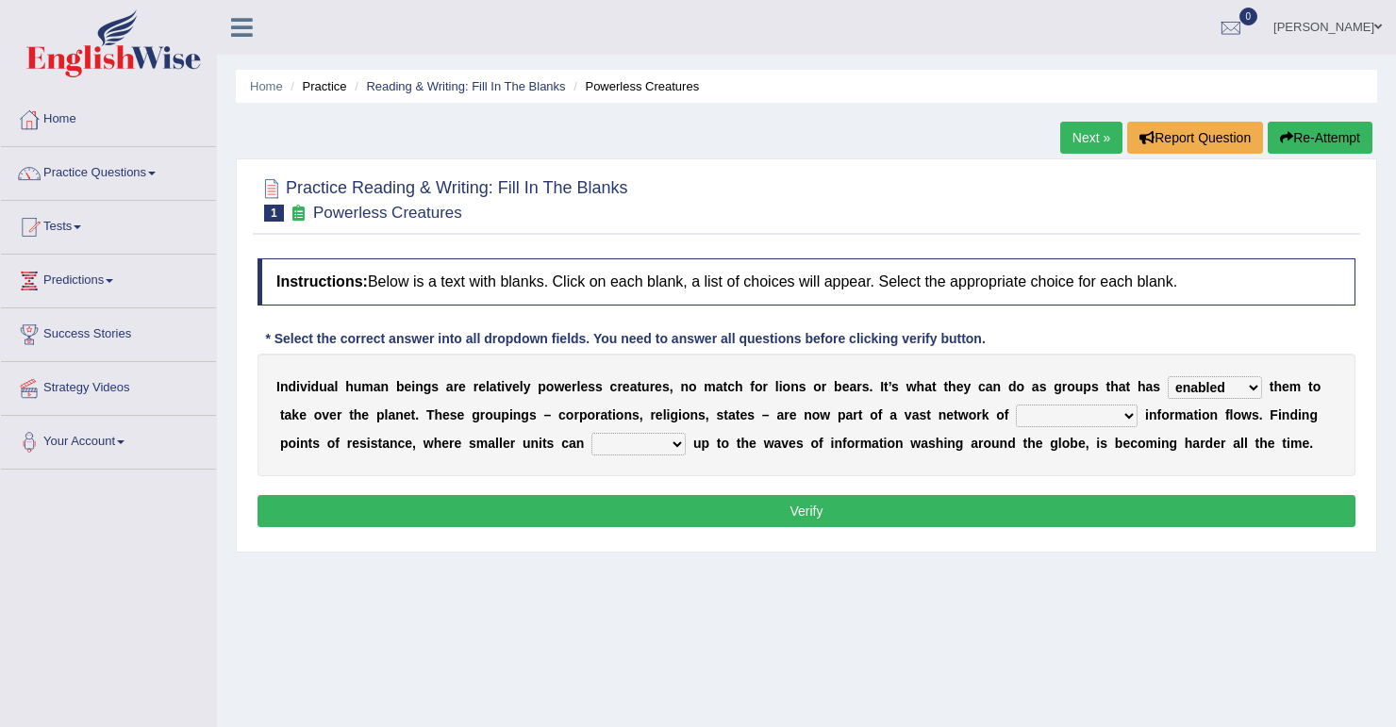
click at [512, 456] on div "I n d i v i d u a l h u m a n b e i n g s a r e r e l a t i v e l y p o w e r l…" at bounding box center [806, 415] width 1098 height 123
click at [591, 448] on select "stand raise hail pump" at bounding box center [638, 444] width 94 height 23
click at [551, 598] on div "Home Practice Reading & Writing: Fill In The Blanks Powerless Creatures Next » …" at bounding box center [806, 471] width 1179 height 943
click at [1016, 419] on select "interconnected overlapping fastened exploited" at bounding box center [1077, 416] width 122 height 23
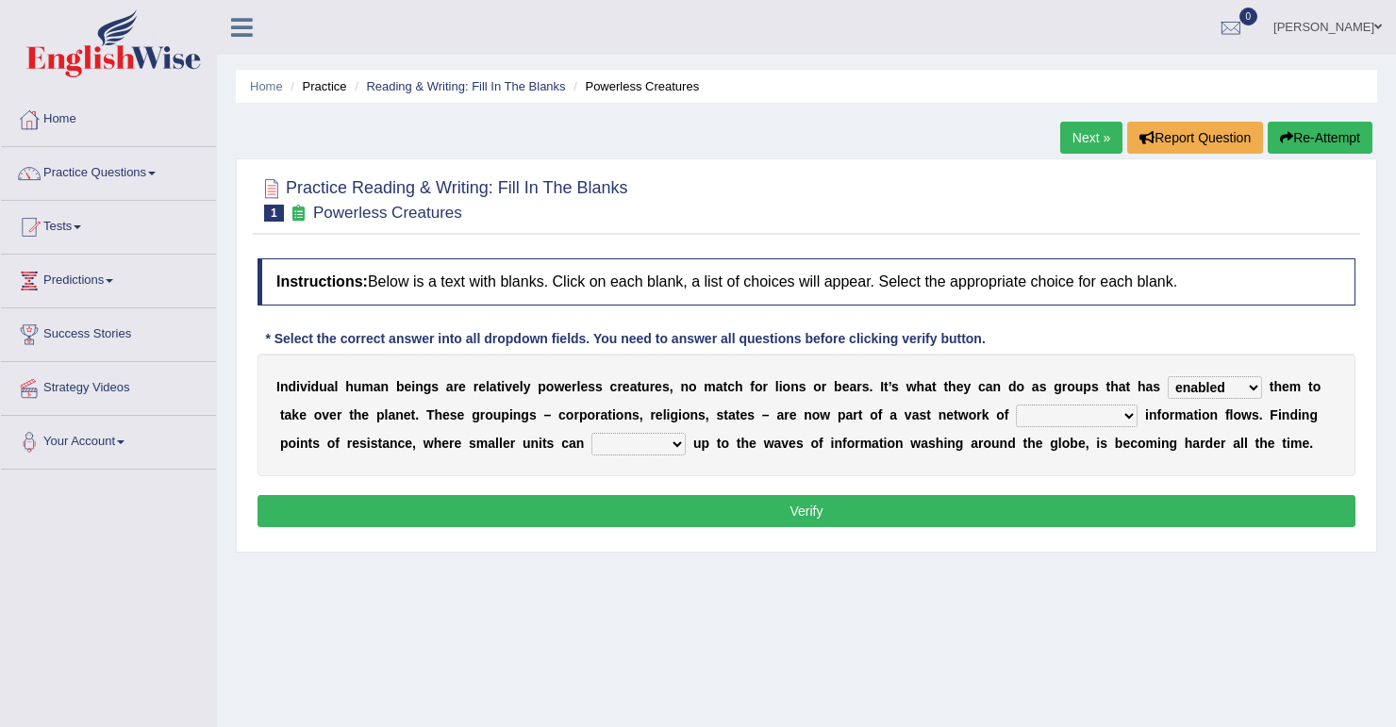
select select "interconnected"
click at [1016, 405] on select "interconnected overlapping fastened exploited" at bounding box center [1077, 416] width 122 height 23
click at [591, 438] on select "stand raise hail pump" at bounding box center [638, 444] width 94 height 23
select select "stand"
click at [591, 433] on select "stand raise hail pump" at bounding box center [638, 444] width 94 height 23
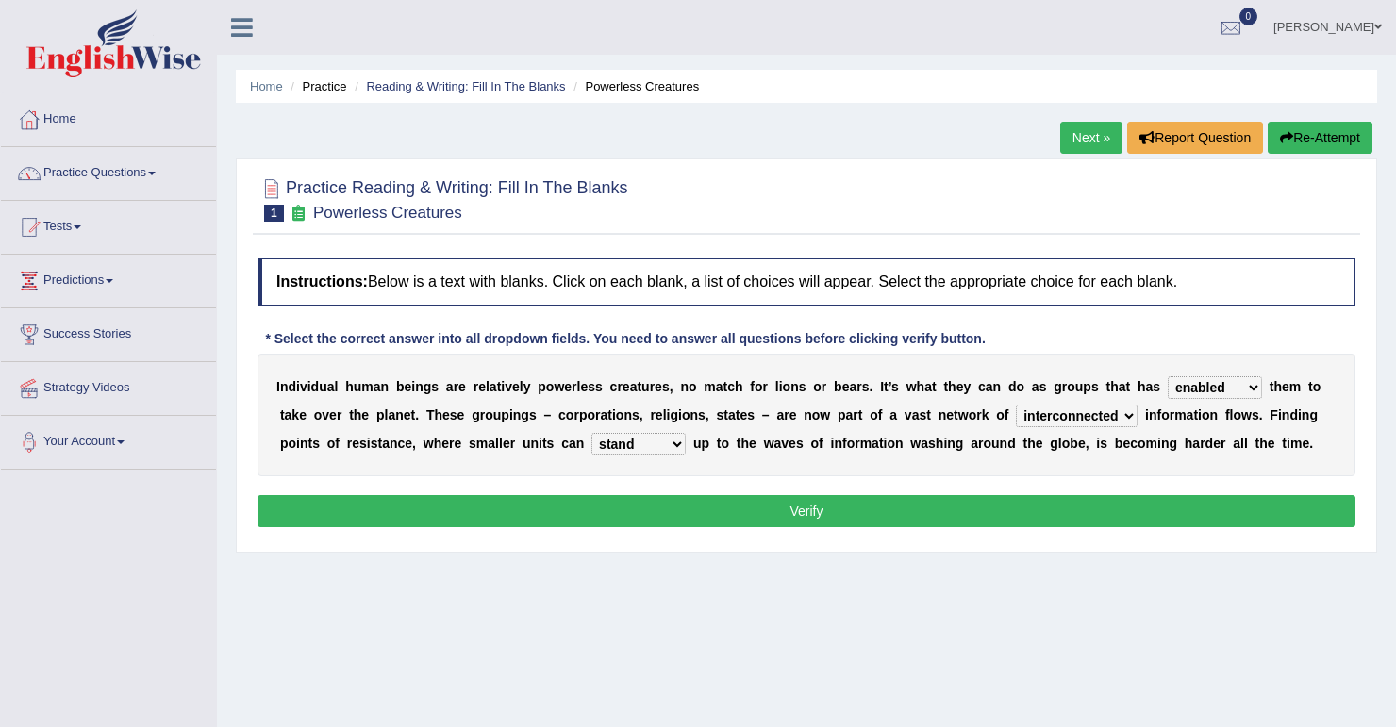
click at [856, 498] on button "Verify" at bounding box center [806, 511] width 1098 height 32
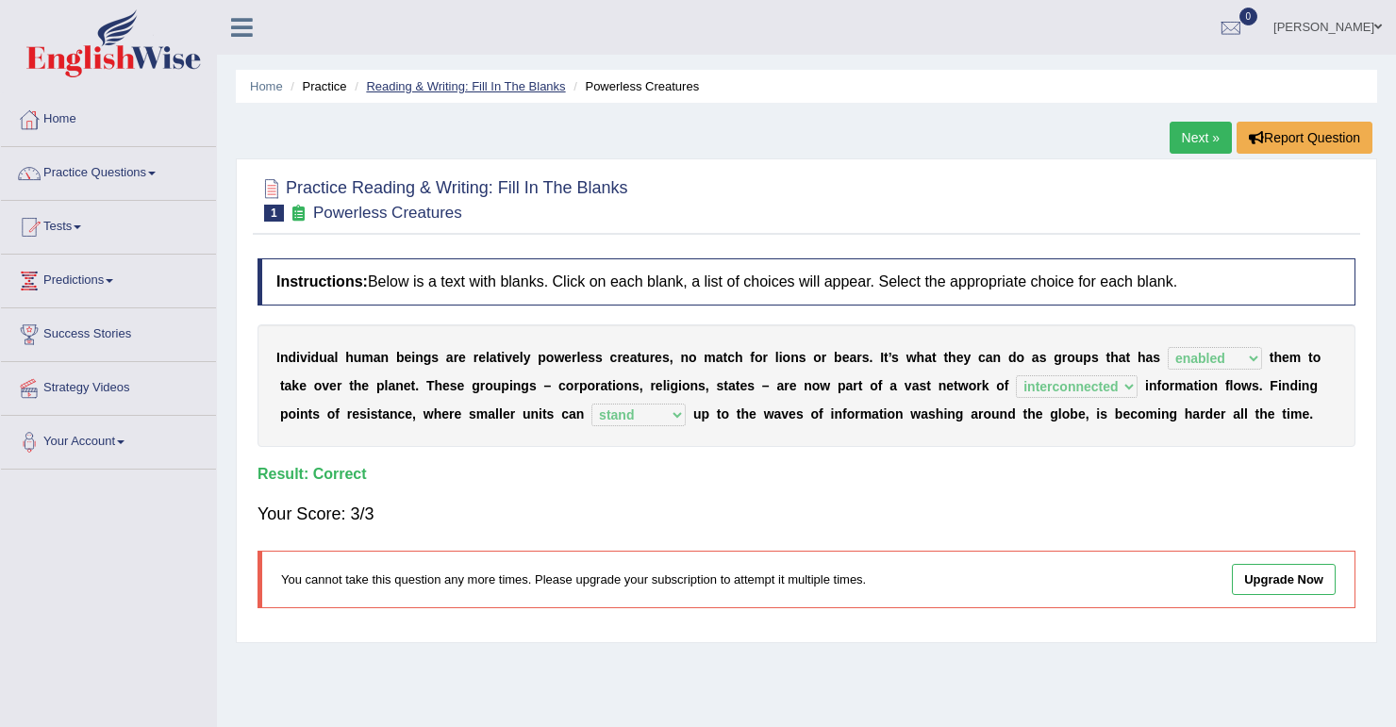
click at [484, 86] on link "Reading & Writing: Fill In The Blanks" at bounding box center [465, 86] width 199 height 14
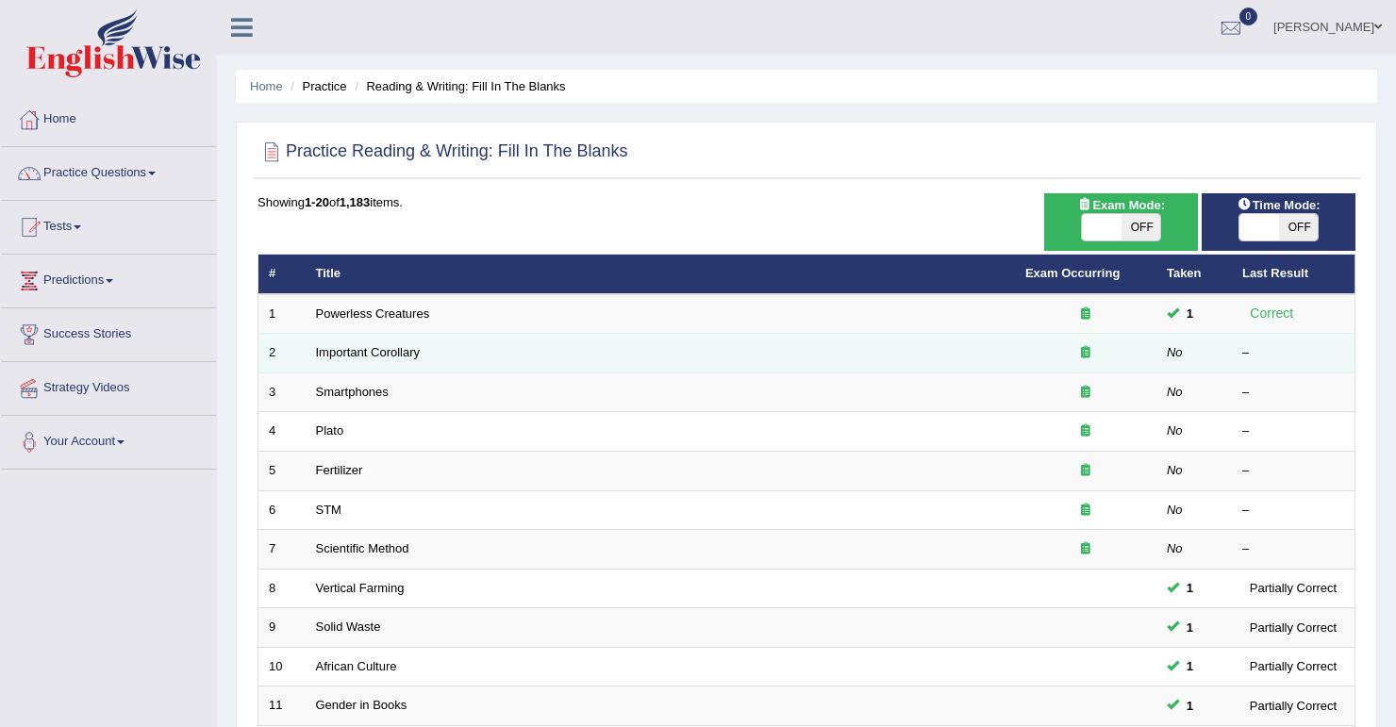
click at [379, 358] on td "Important Corollary" at bounding box center [660, 354] width 709 height 40
click at [379, 353] on link "Important Corollary" at bounding box center [368, 352] width 105 height 14
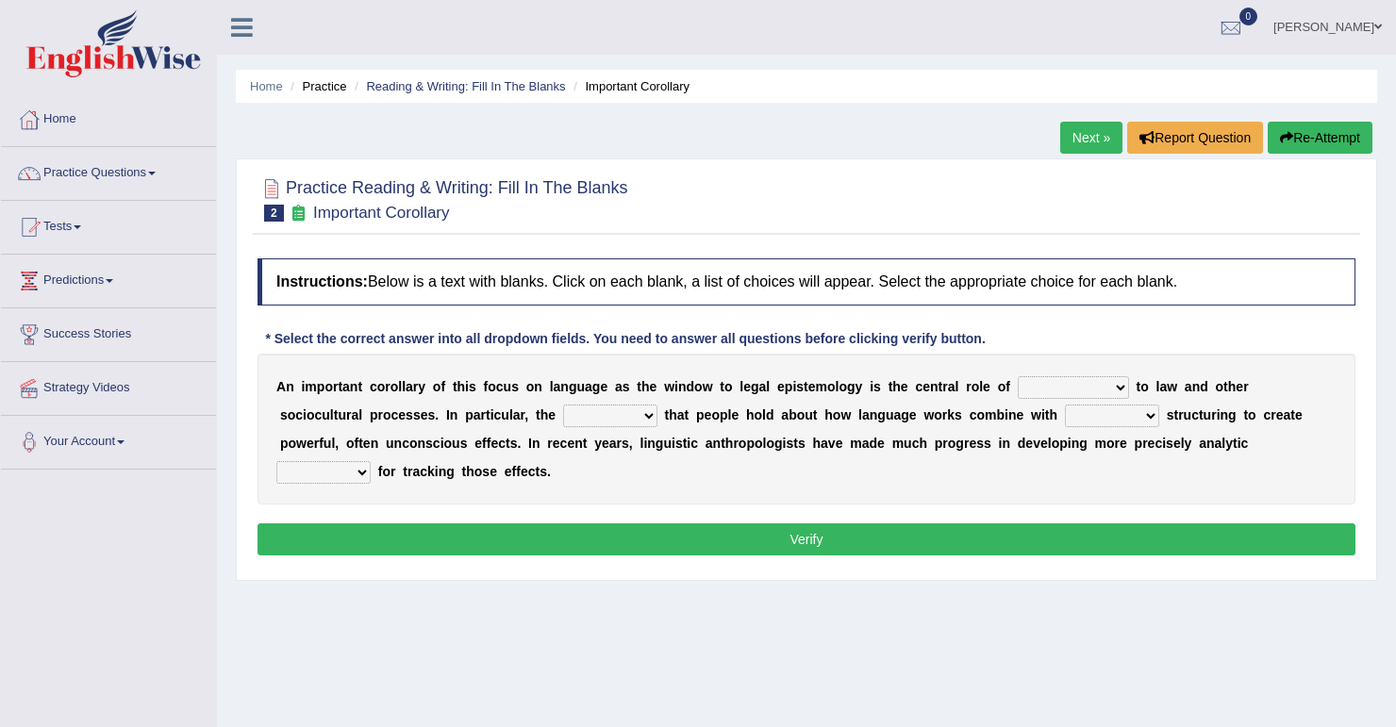
click at [1018, 392] on select "discourse epoch dialect acquaintance" at bounding box center [1073, 387] width 111 height 23
select select "discourse"
click at [1018, 376] on select "discourse epoch dialect acquaintance" at bounding box center [1073, 387] width 111 height 23
click at [563, 417] on select "deviation besmirch consent ideas" at bounding box center [610, 416] width 94 height 23
click at [1065, 417] on select "mandatory linguistic legitimate customary" at bounding box center [1112, 416] width 94 height 23
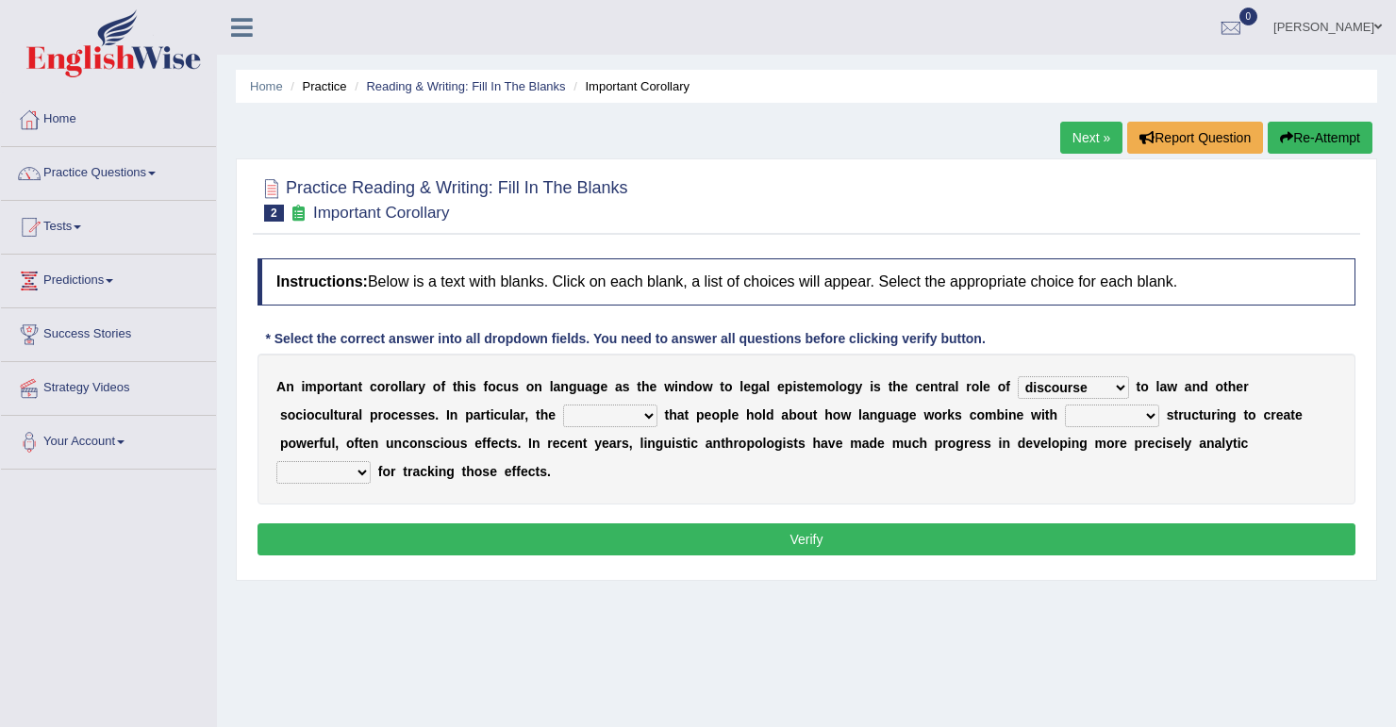
click at [543, 430] on div "A n i m p o r t a n t c o r o l l a r y o f t h i s f o c u s o n l a n g u a g…" at bounding box center [806, 429] width 1098 height 151
click at [563, 425] on select "deviation besmirch consent ideas" at bounding box center [610, 416] width 94 height 23
select select "ideas"
click at [563, 405] on select "deviation besmirch consent ideas" at bounding box center [610, 416] width 94 height 23
click at [1065, 424] on select "mandatory linguistic legitimate customary" at bounding box center [1112, 416] width 94 height 23
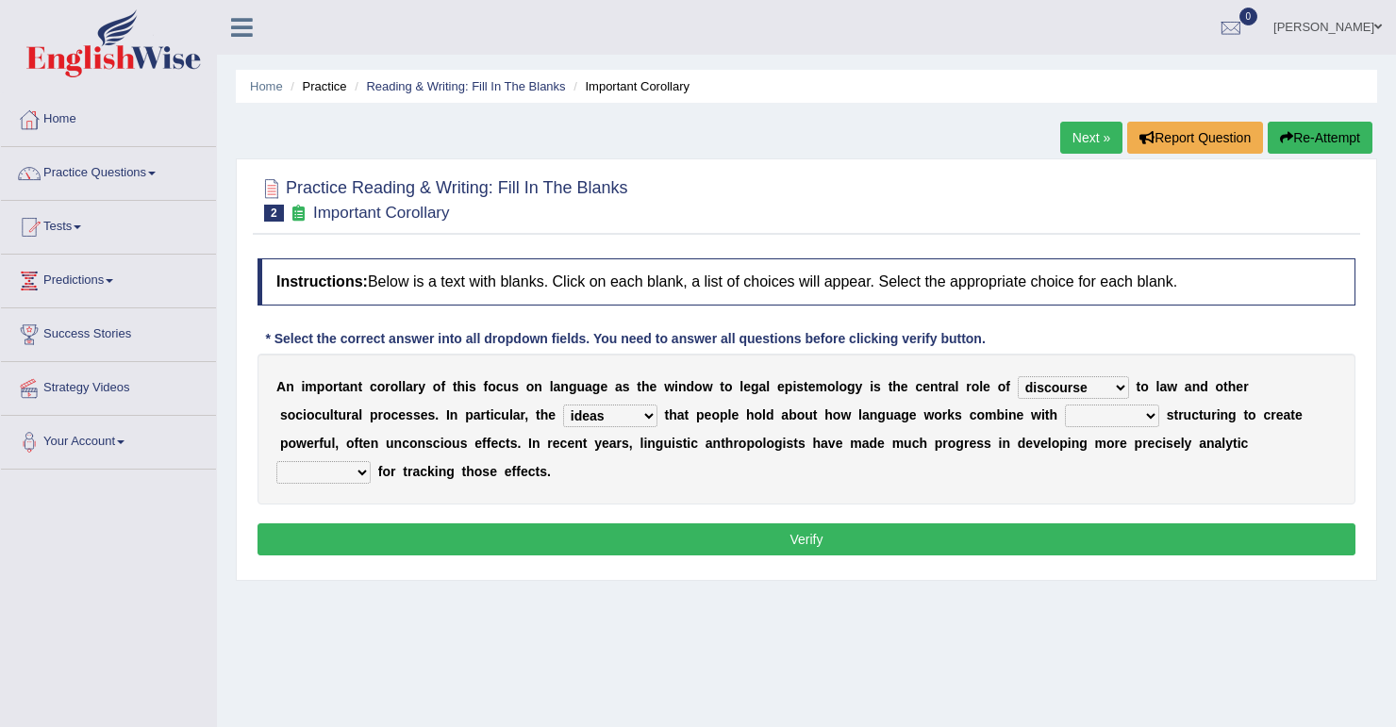
click at [1065, 405] on select "mandatory linguistic legitimate customary" at bounding box center [1112, 416] width 94 height 23
click at [563, 422] on select "deviation besmirch consent ideas" at bounding box center [610, 416] width 94 height 23
click at [1065, 422] on select "mandatory linguistic legitimate customary" at bounding box center [1112, 416] width 94 height 23
select select "linguistic"
click at [1065, 405] on select "mandatory linguistic legitimate customary" at bounding box center [1112, 416] width 94 height 23
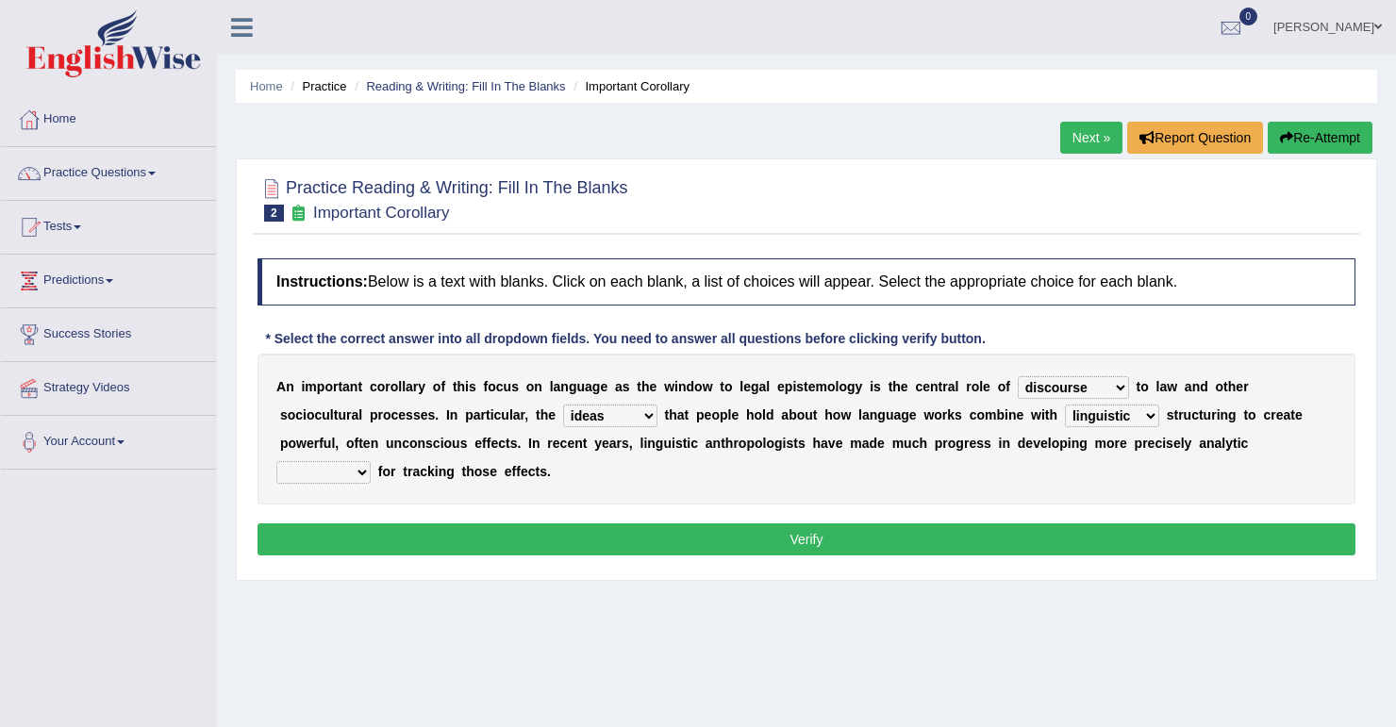
click at [371, 461] on select "tools appetite albums stroke" at bounding box center [323, 472] width 94 height 23
select select "tools"
click at [371, 461] on select "tools appetite albums stroke" at bounding box center [323, 472] width 94 height 23
click at [560, 533] on button "Verify" at bounding box center [806, 539] width 1098 height 32
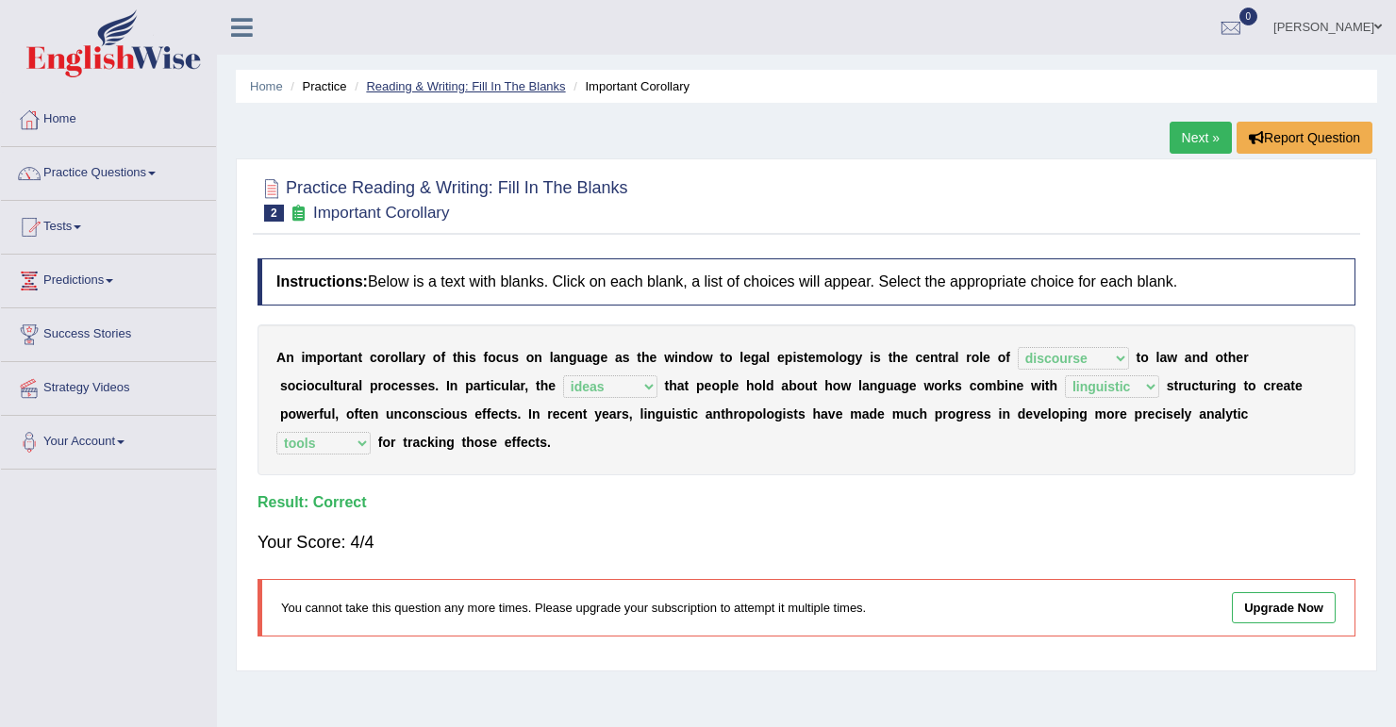
click at [460, 83] on link "Reading & Writing: Fill In The Blanks" at bounding box center [465, 86] width 199 height 14
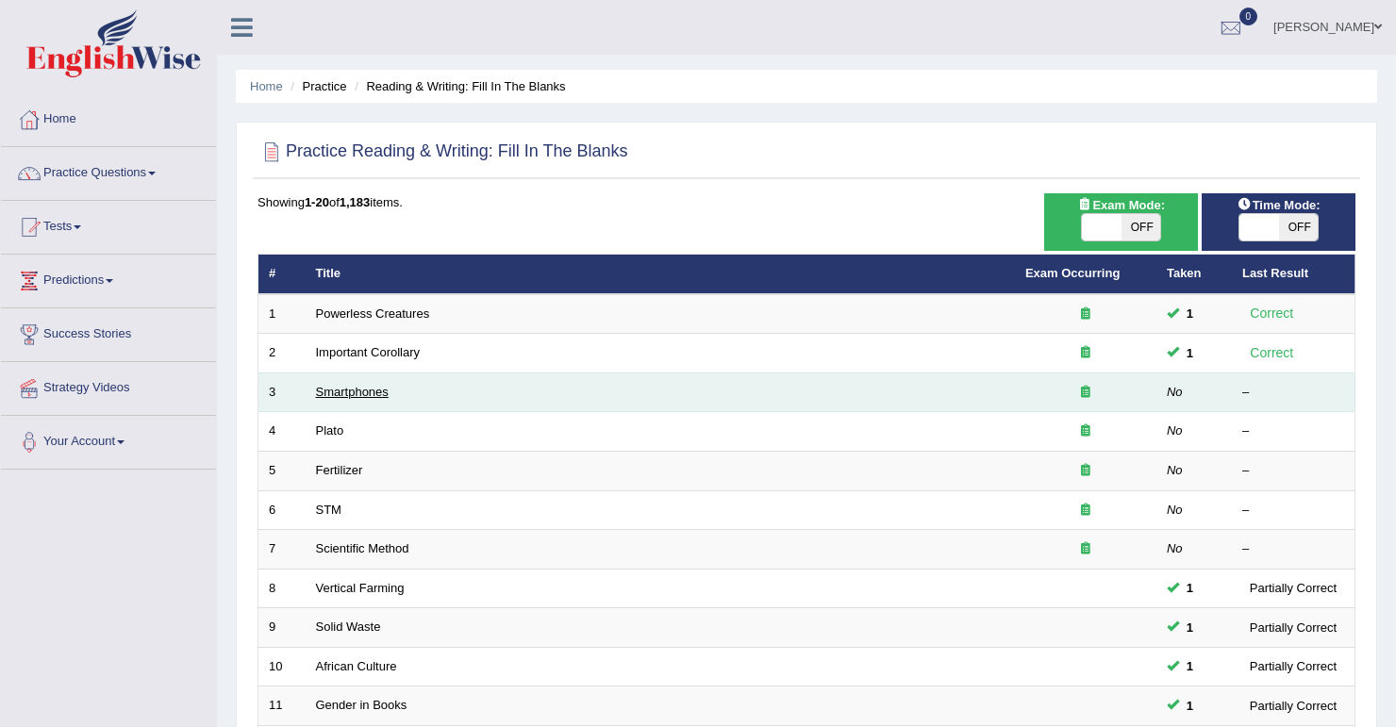
click at [352, 389] on link "Smartphones" at bounding box center [352, 392] width 73 height 14
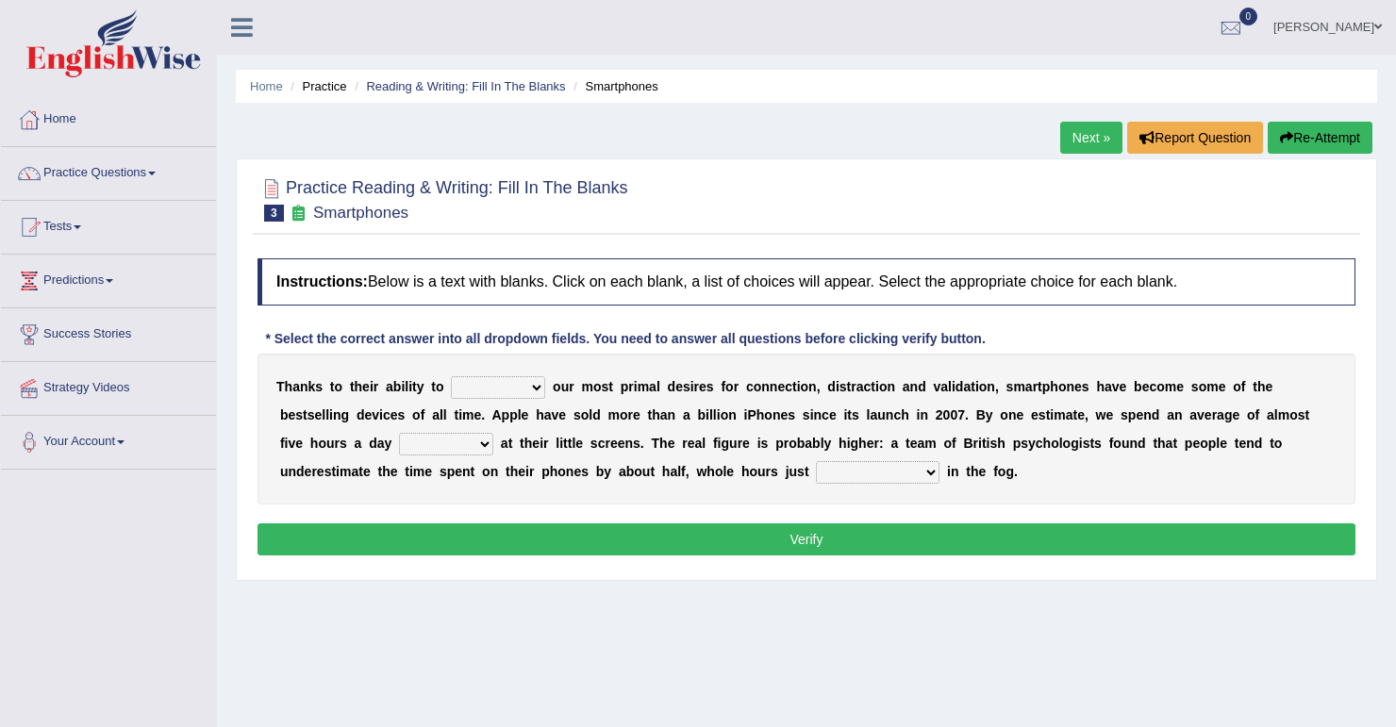
click at [479, 394] on select "hijack describe sharpen conserve" at bounding box center [498, 387] width 94 height 23
select select "sharpen"
click at [451, 376] on select "hijack describe sharpen conserve" at bounding box center [498, 387] width 94 height 23
click at [399, 438] on select "watching waggling snoring staring" at bounding box center [446, 444] width 94 height 23
select select "watching"
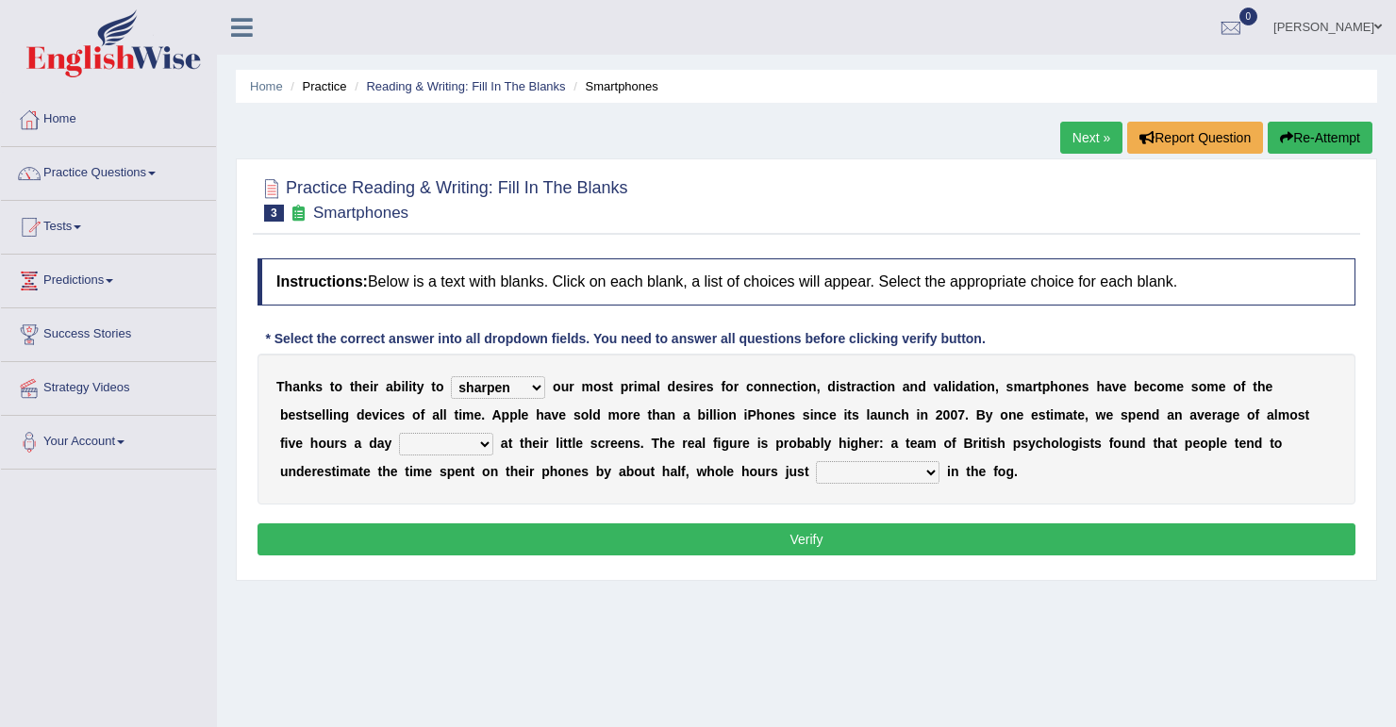
click at [399, 433] on select "watching waggling snoring staring" at bounding box center [446, 444] width 94 height 23
click at [816, 472] on select "has evaporated evaporating evaporate evaporates" at bounding box center [878, 472] width 124 height 23
select select "has evaporated"
click at [816, 461] on select "has evaporated evaporating evaporate evaporates" at bounding box center [878, 472] width 124 height 23
click at [981, 534] on button "Verify" at bounding box center [806, 539] width 1098 height 32
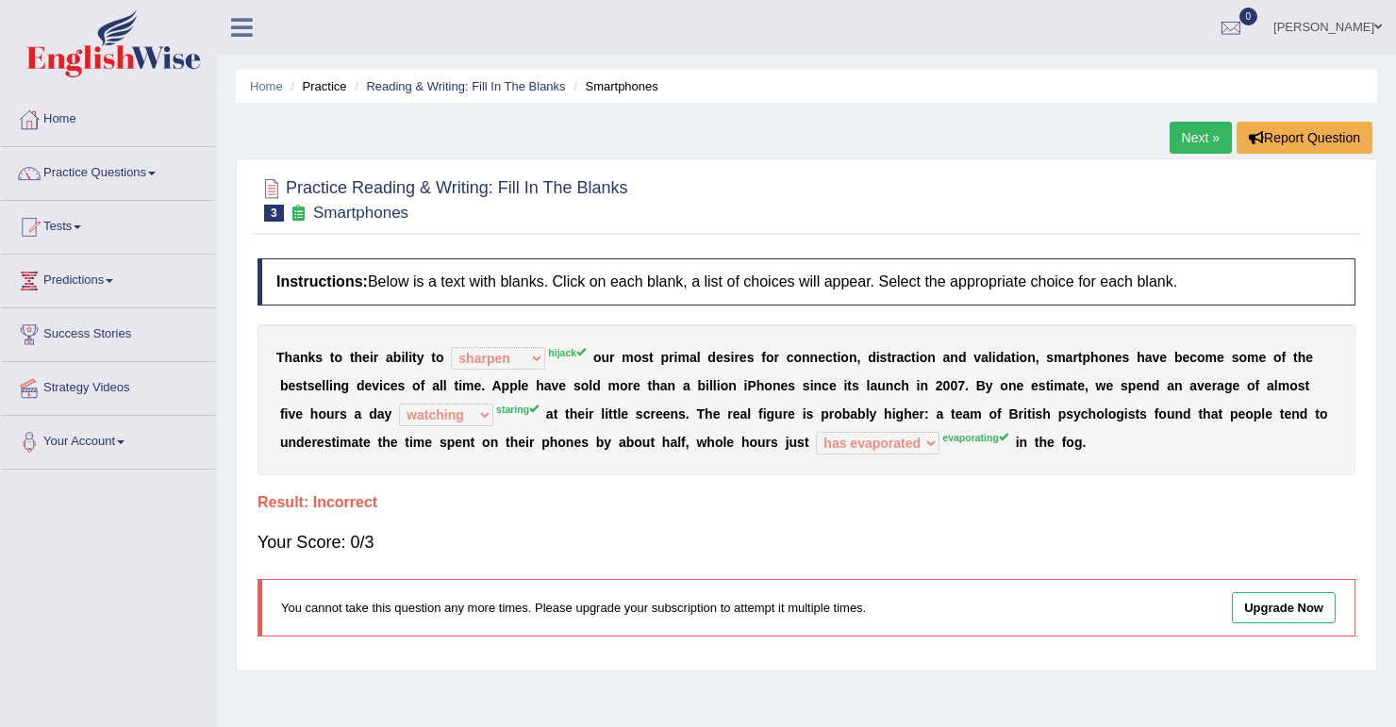
click at [1374, 30] on span at bounding box center [1378, 27] width 8 height 12
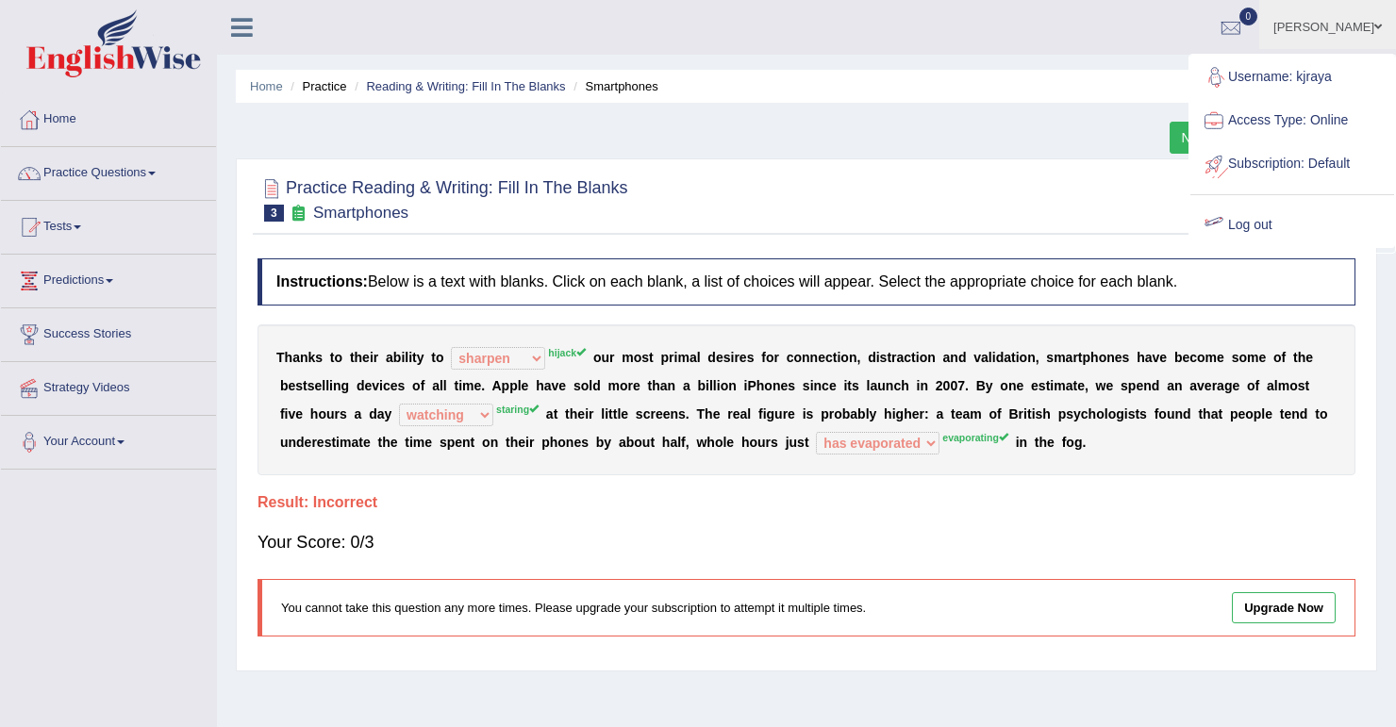
click at [1249, 229] on link "Log out" at bounding box center [1292, 225] width 204 height 43
